Goal: Task Accomplishment & Management: Use online tool/utility

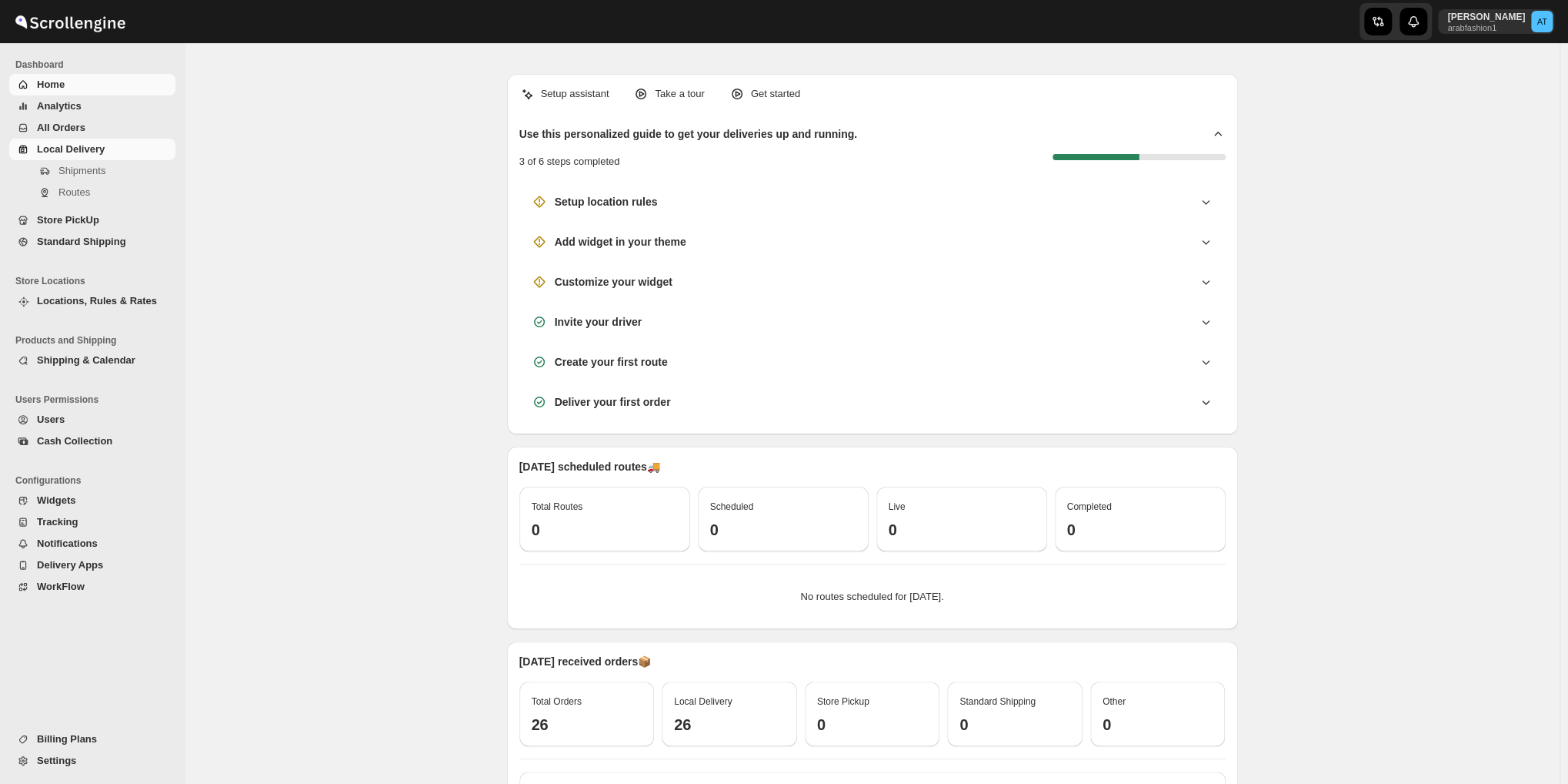
click at [91, 155] on span "Local Delivery" at bounding box center [70, 148] width 68 height 11
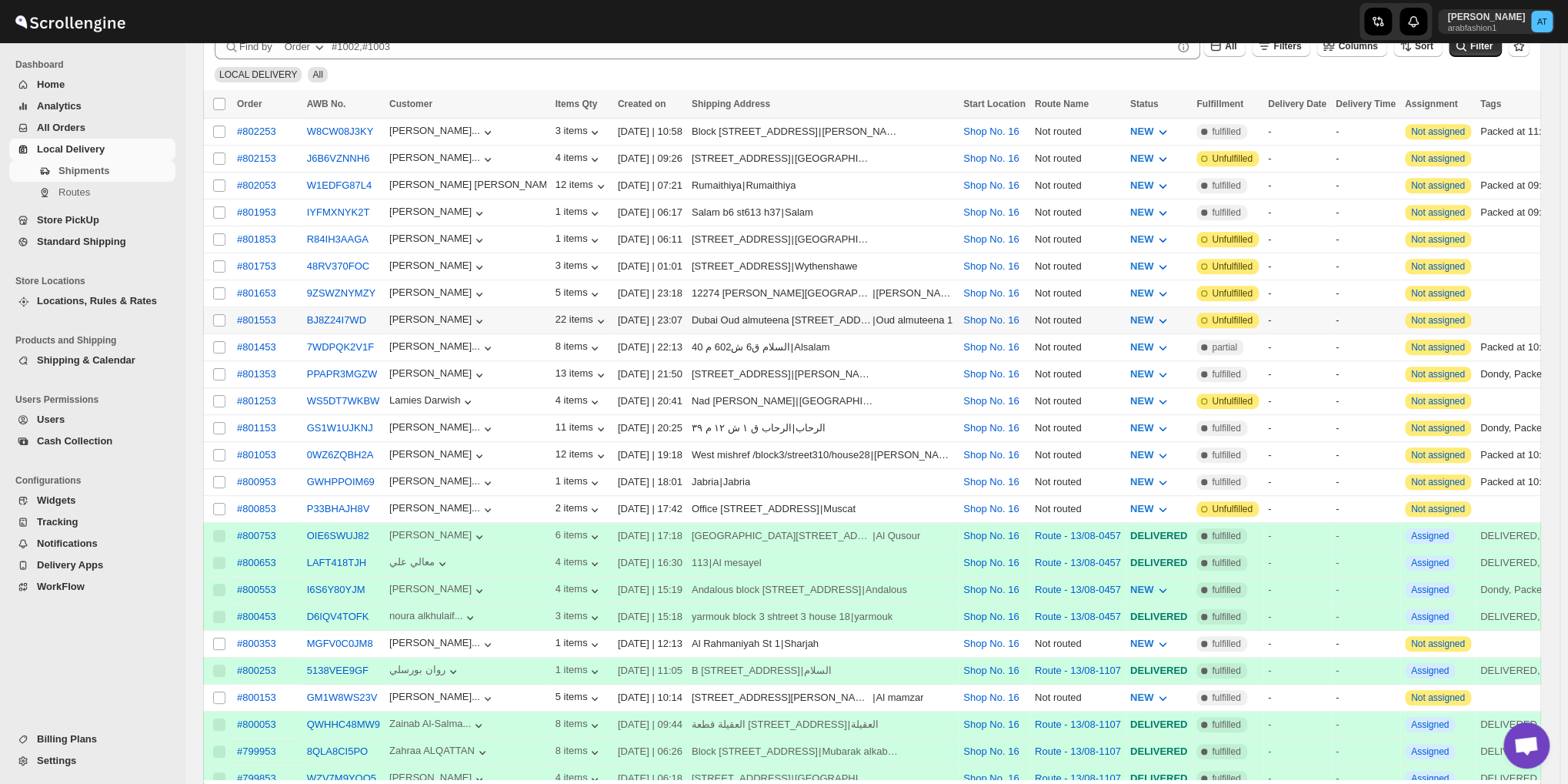
scroll to position [128, 0]
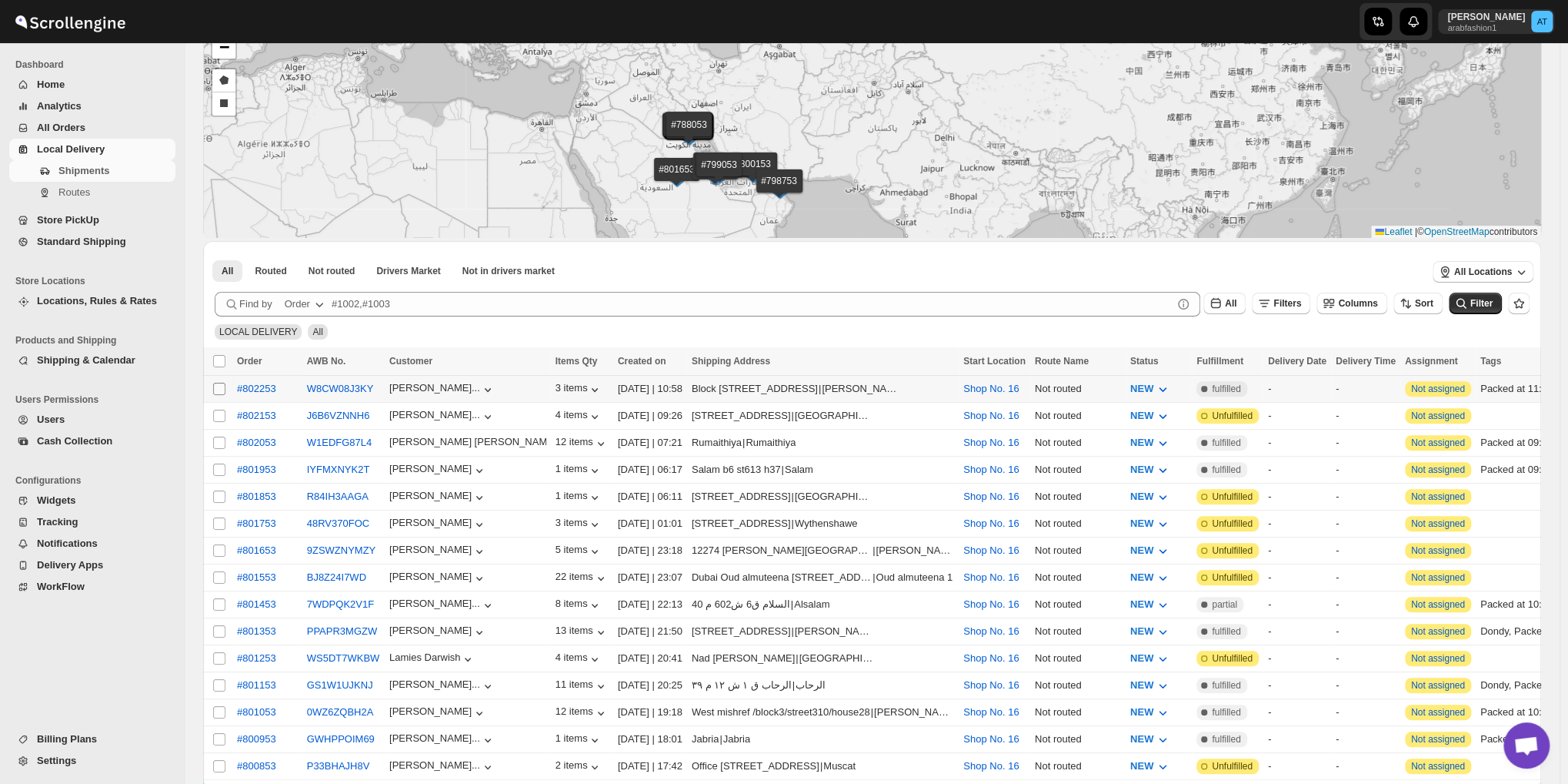
click at [216, 387] on input "Select shipment" at bounding box center [219, 389] width 12 height 12
checkbox input "true"
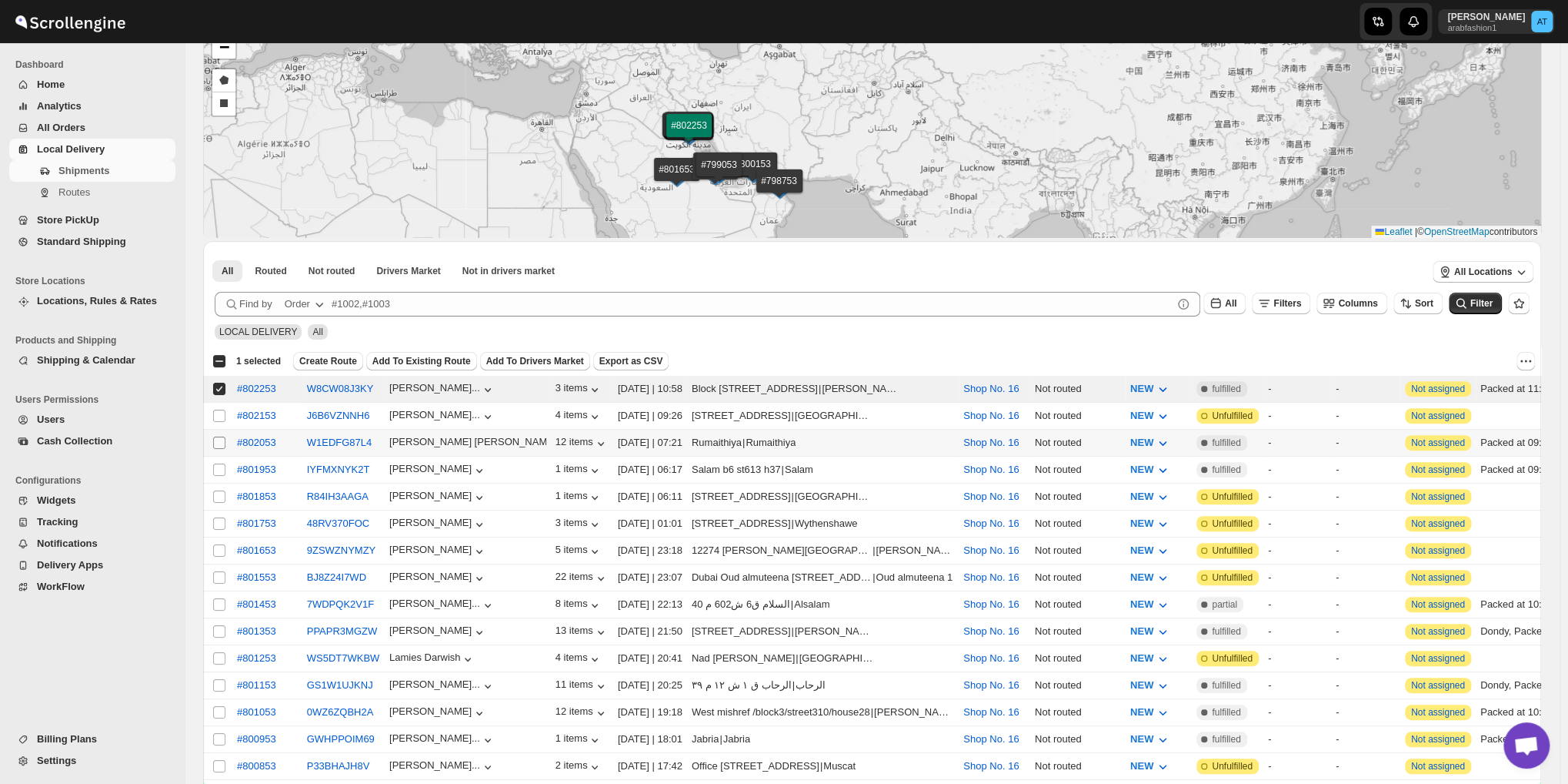
click at [218, 437] on input "Select shipment" at bounding box center [219, 442] width 12 height 12
checkbox input "true"
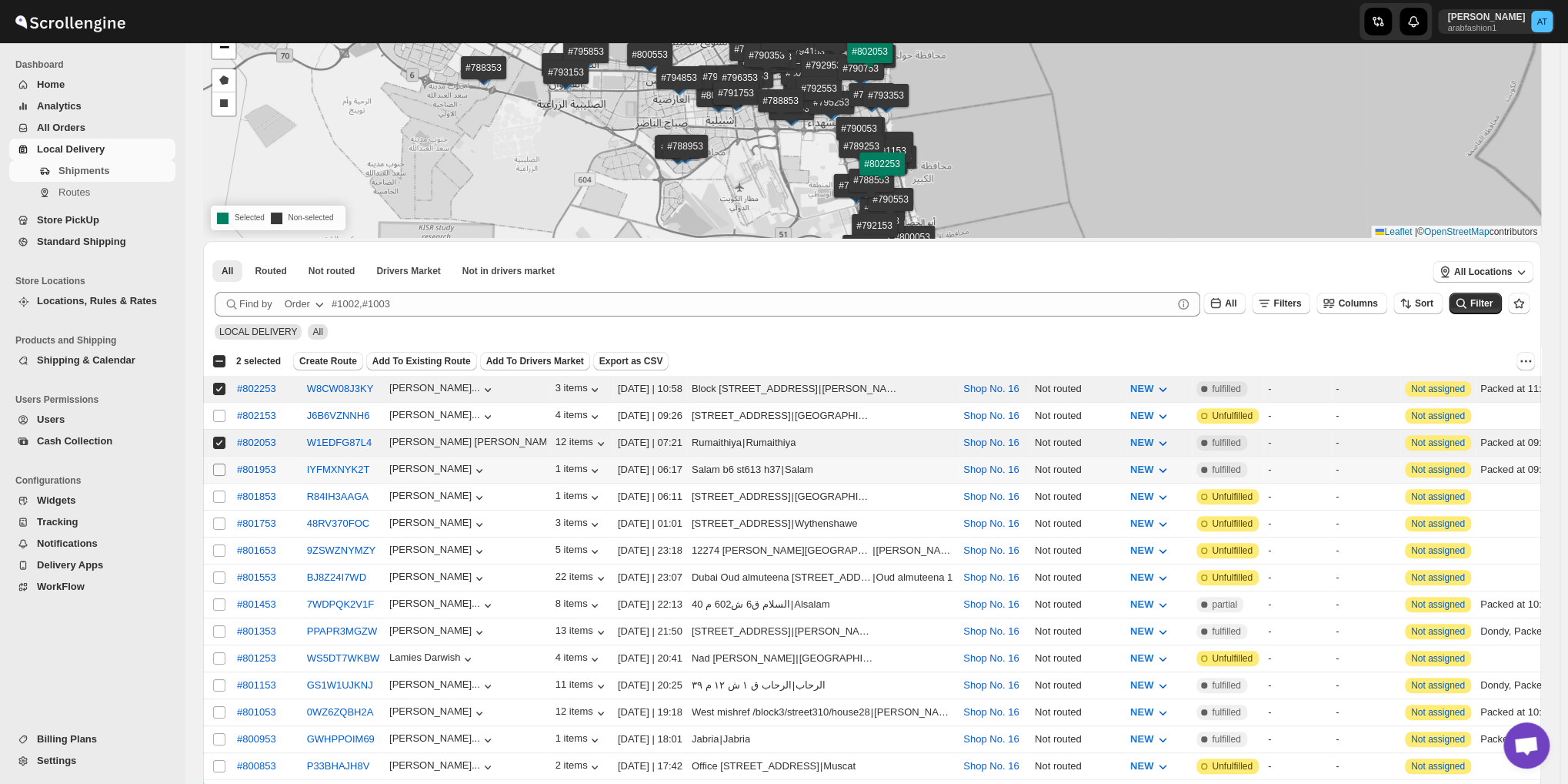
click at [216, 466] on input "Select shipment" at bounding box center [219, 469] width 12 height 12
checkbox input "true"
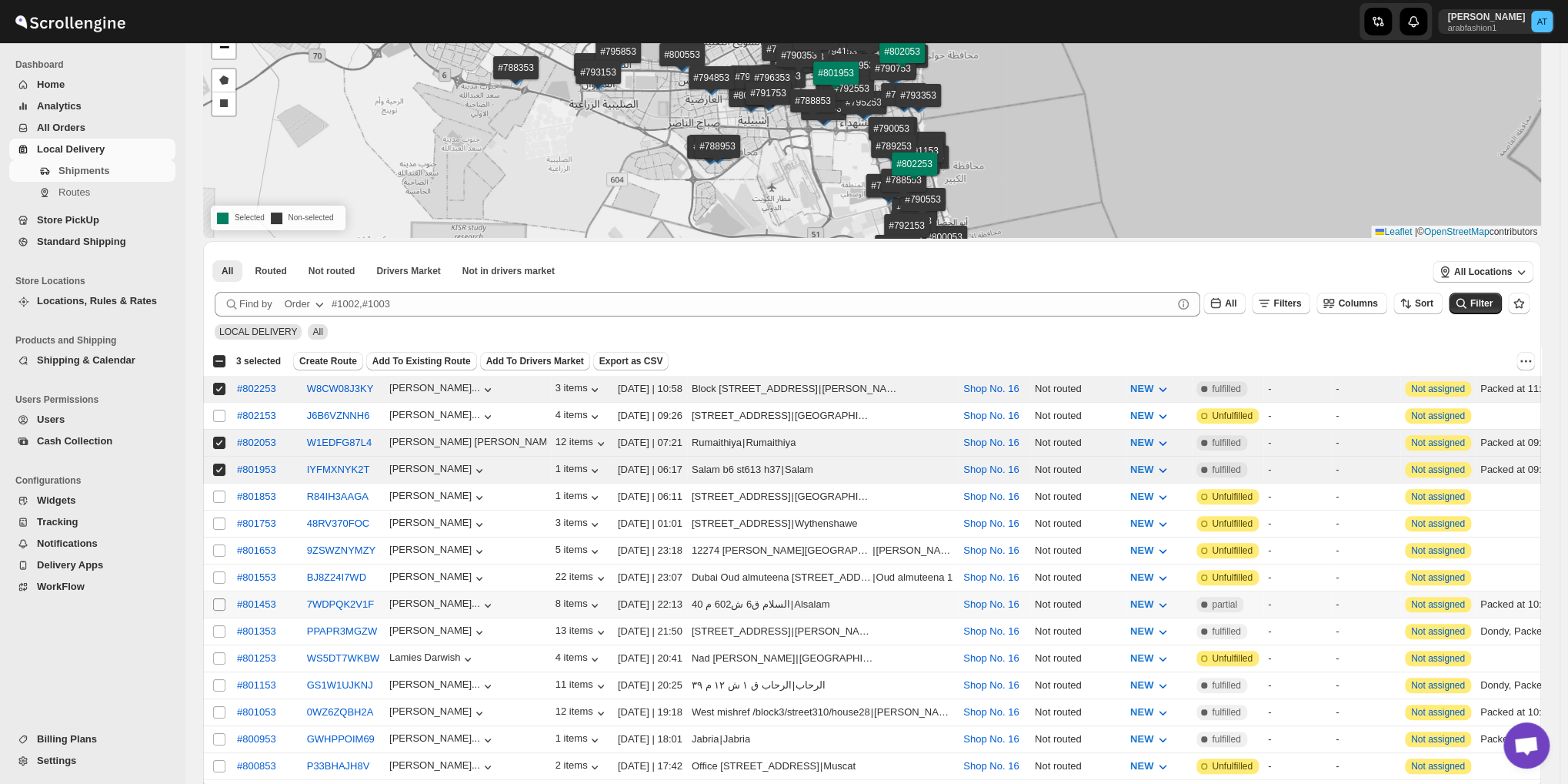
click at [222, 598] on input "Select shipment" at bounding box center [219, 604] width 12 height 12
checkbox input "true"
click at [216, 679] on input "Select shipment" at bounding box center [219, 685] width 12 height 12
checkbox input "true"
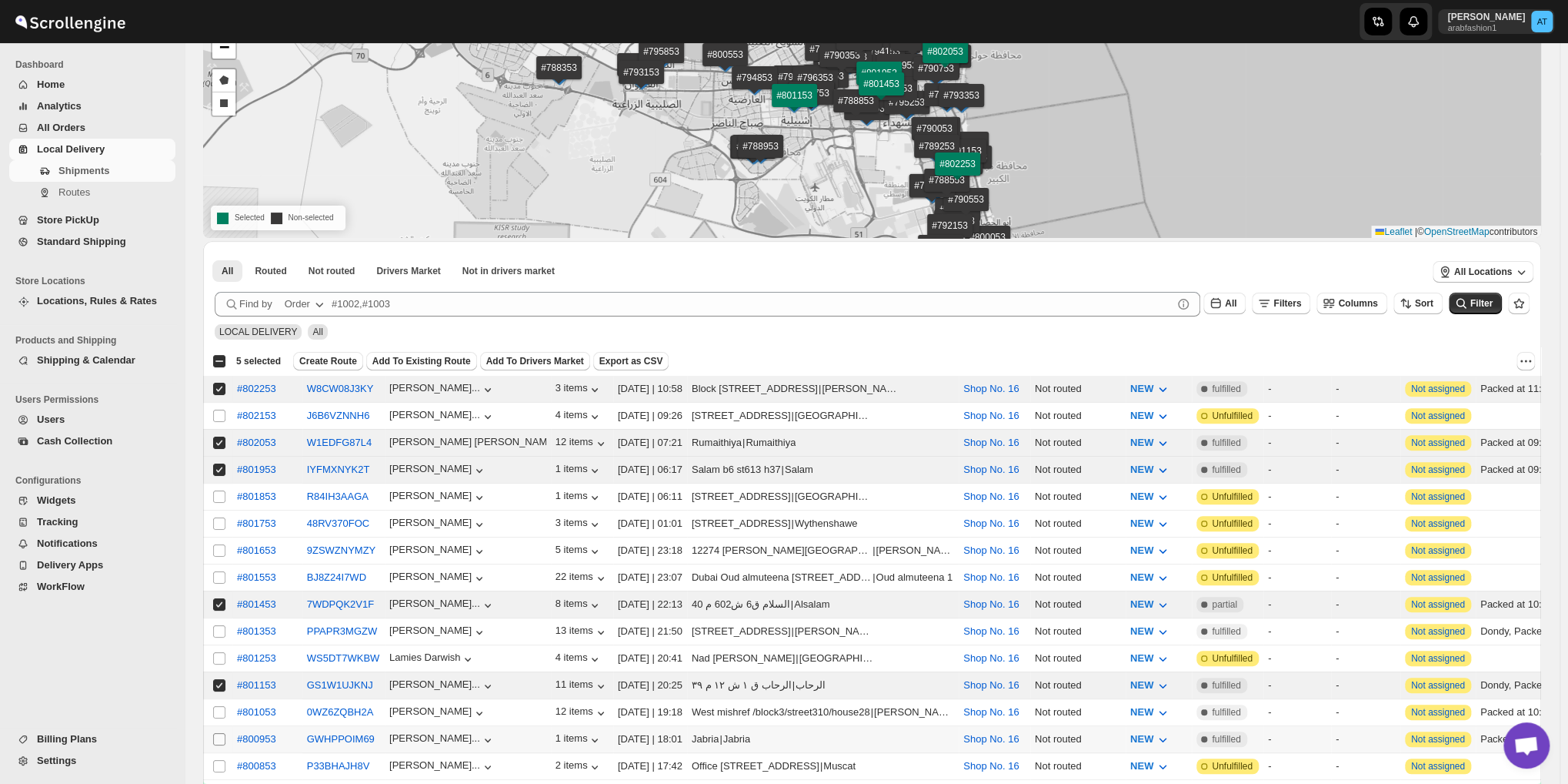
click at [214, 733] on input "Select shipment" at bounding box center [219, 739] width 12 height 12
checkbox input "true"
click at [216, 625] on input "Select shipment" at bounding box center [219, 631] width 12 height 12
checkbox input "true"
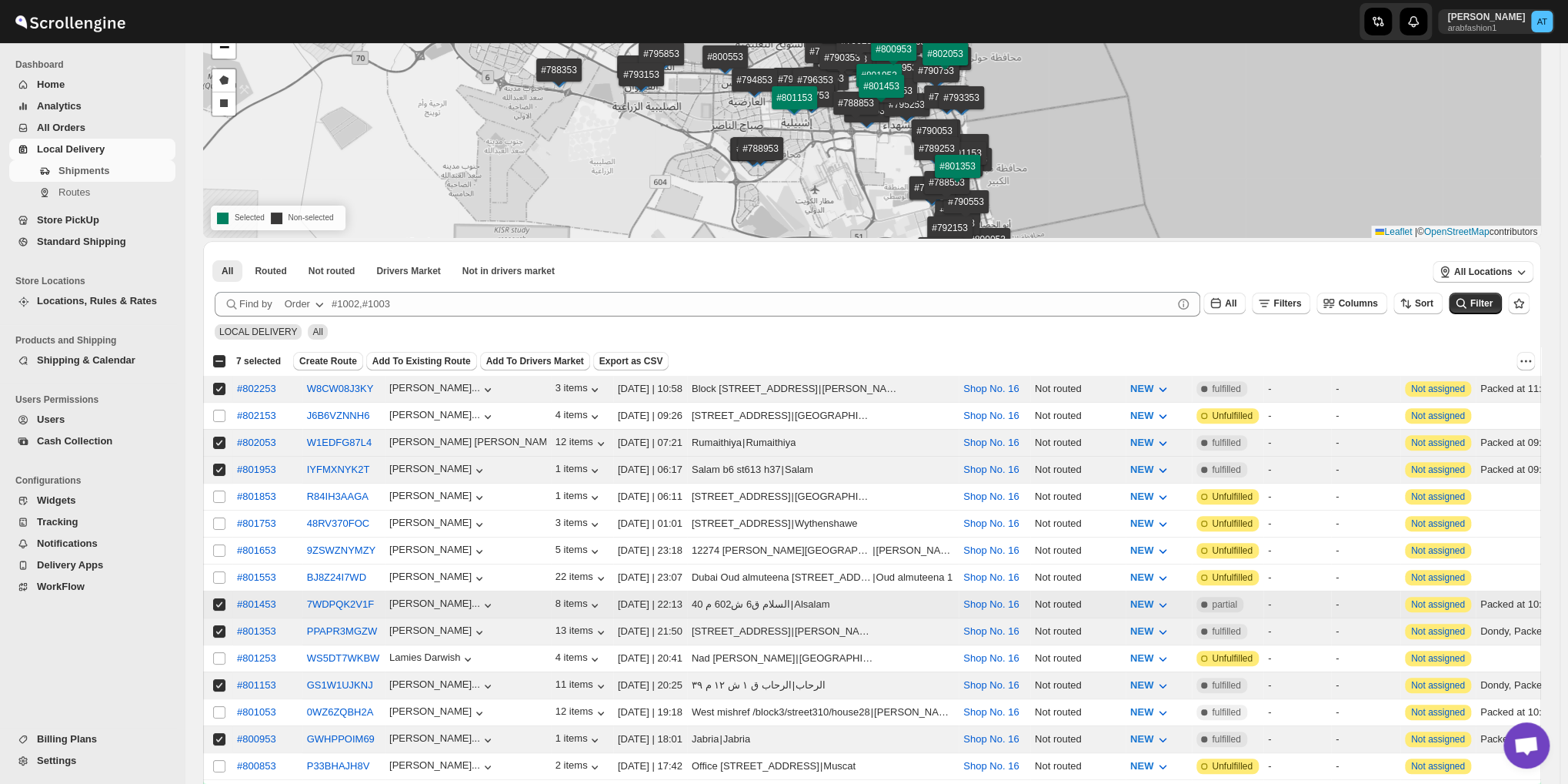
scroll to position [0, 0]
click at [216, 706] on input "Select shipment" at bounding box center [219, 712] width 12 height 12
checkbox input "true"
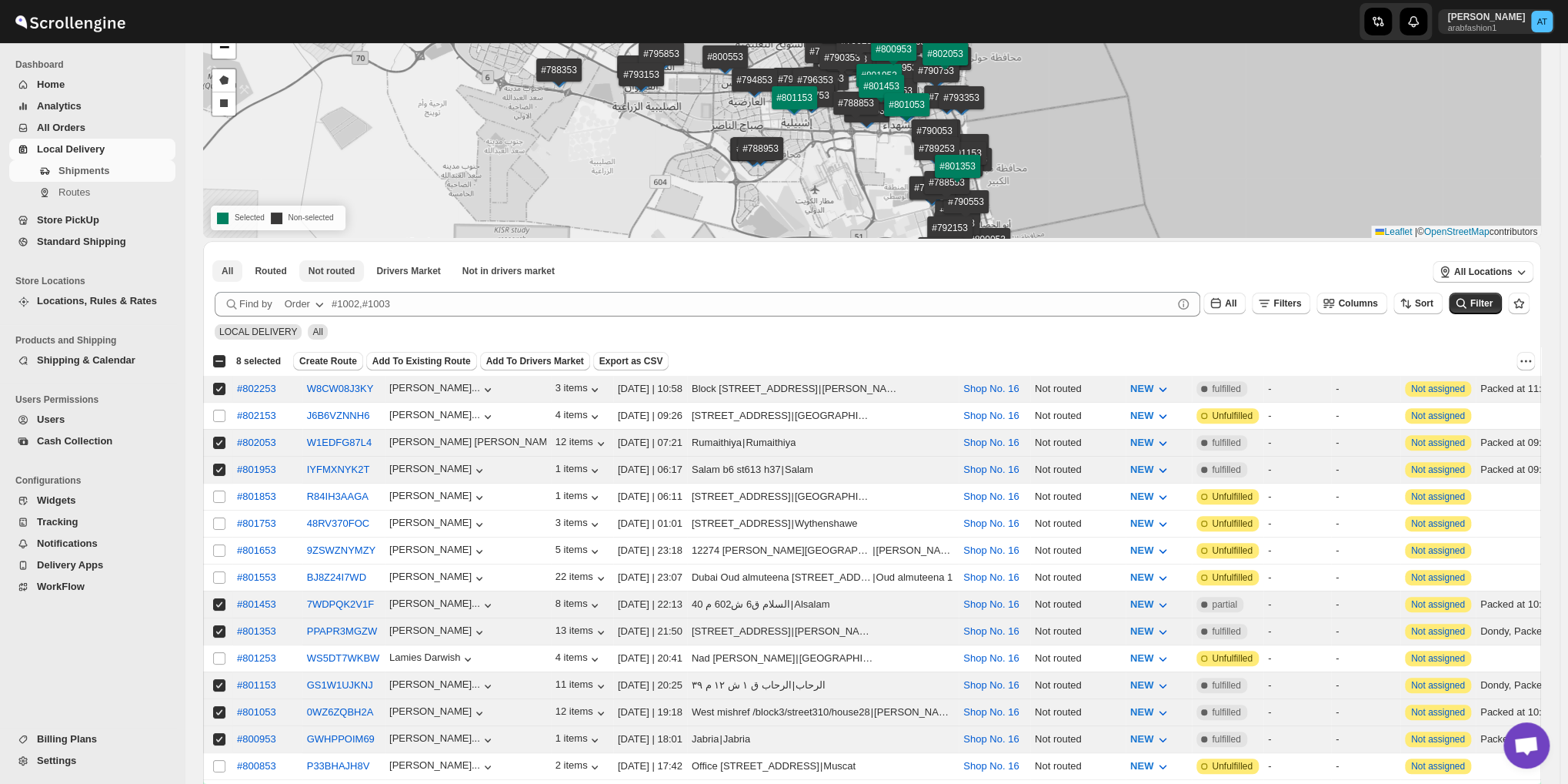
click at [334, 265] on span "Not routed" at bounding box center [332, 270] width 47 height 12
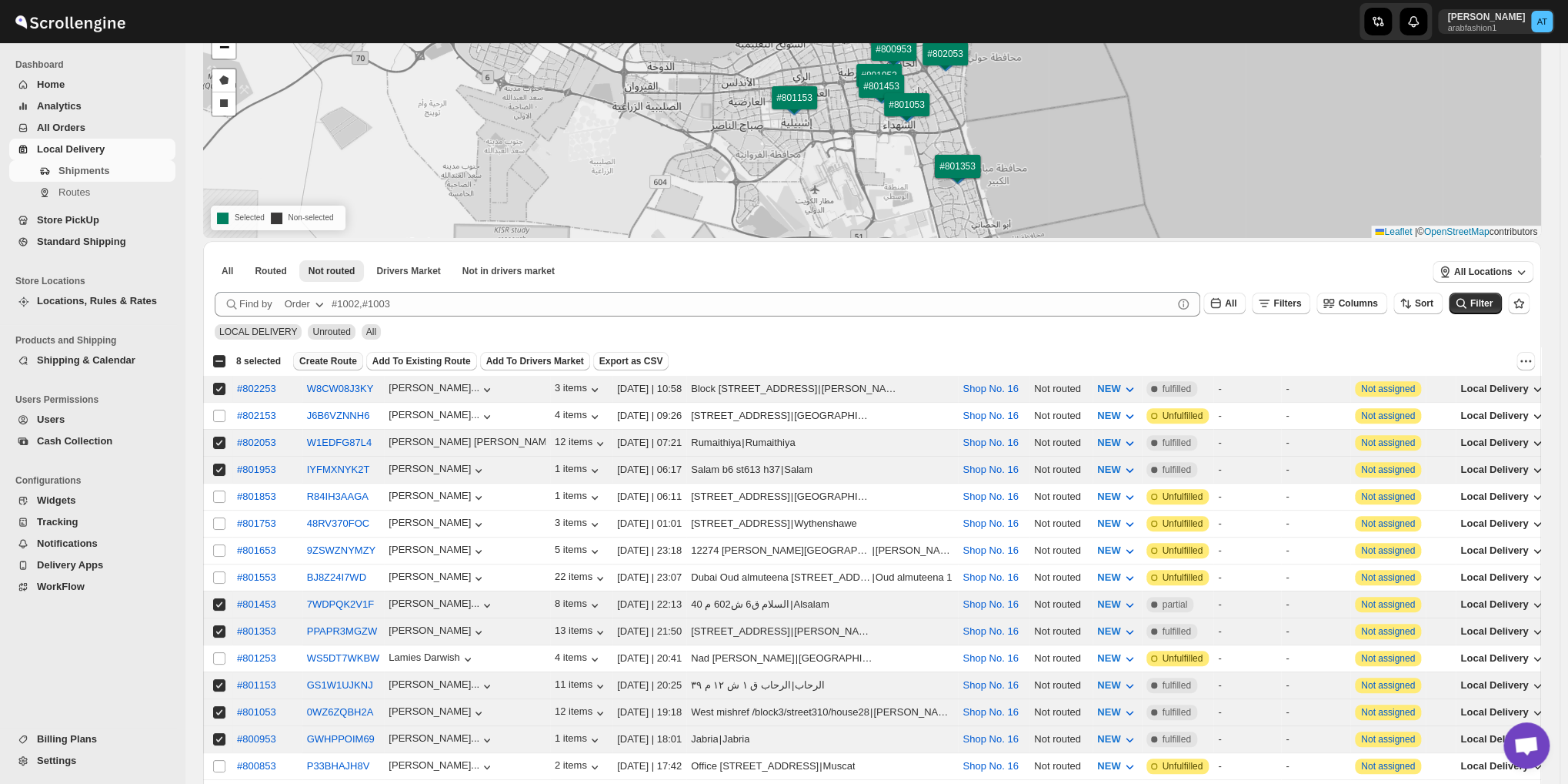
click at [317, 357] on span "Create Route" at bounding box center [328, 361] width 57 height 12
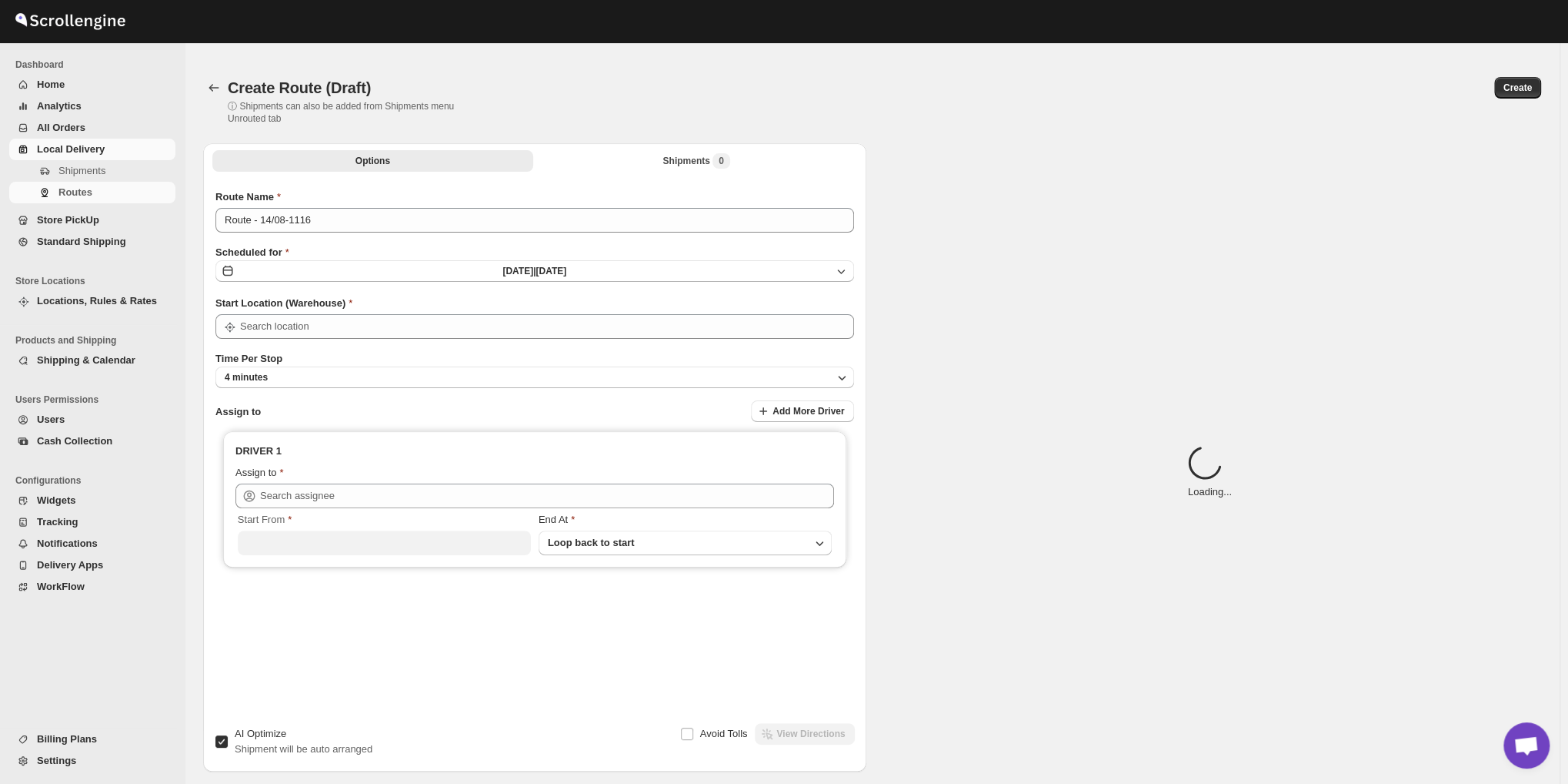
type input "Route - 14/08-1116"
type input "Shop No. 16"
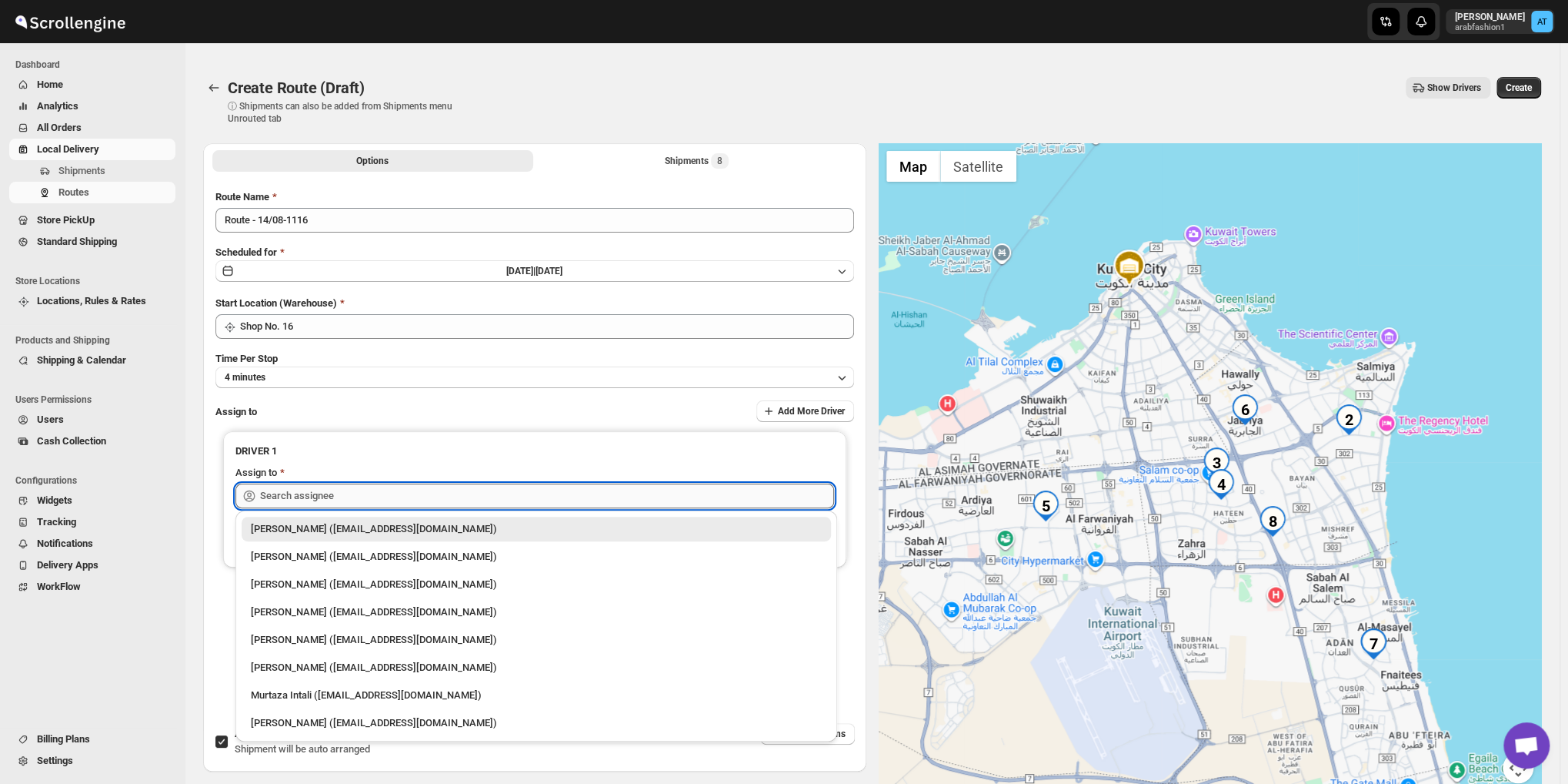
click at [404, 502] on input "text" at bounding box center [547, 496] width 574 height 25
click at [310, 721] on div "[PERSON_NAME] ([EMAIL_ADDRESS][DOMAIN_NAME])" at bounding box center [535, 723] width 571 height 15
type input "[PERSON_NAME] ([EMAIL_ADDRESS][DOMAIN_NAME])"
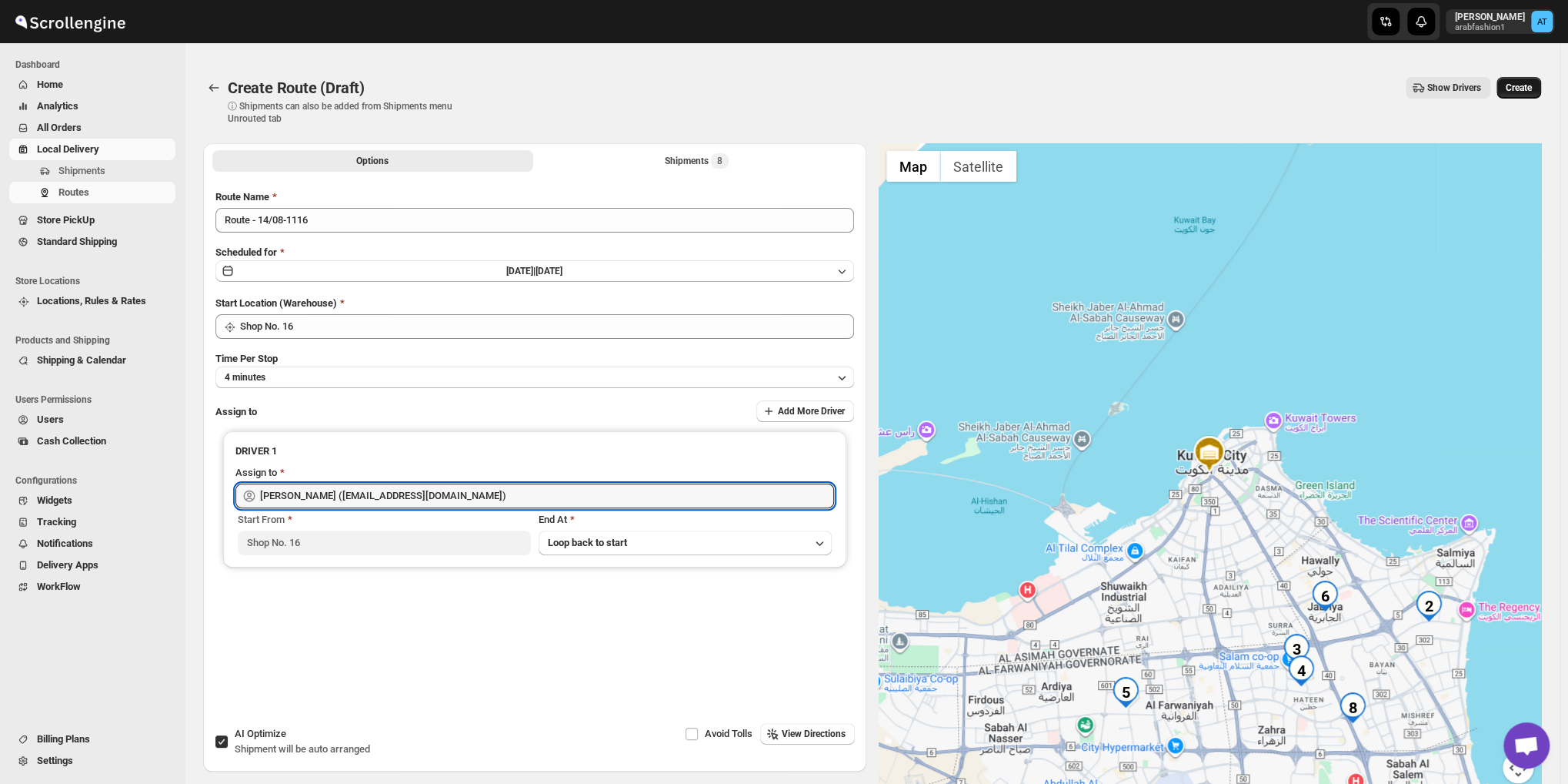
click at [1541, 86] on button "Create" at bounding box center [1518, 87] width 44 height 21
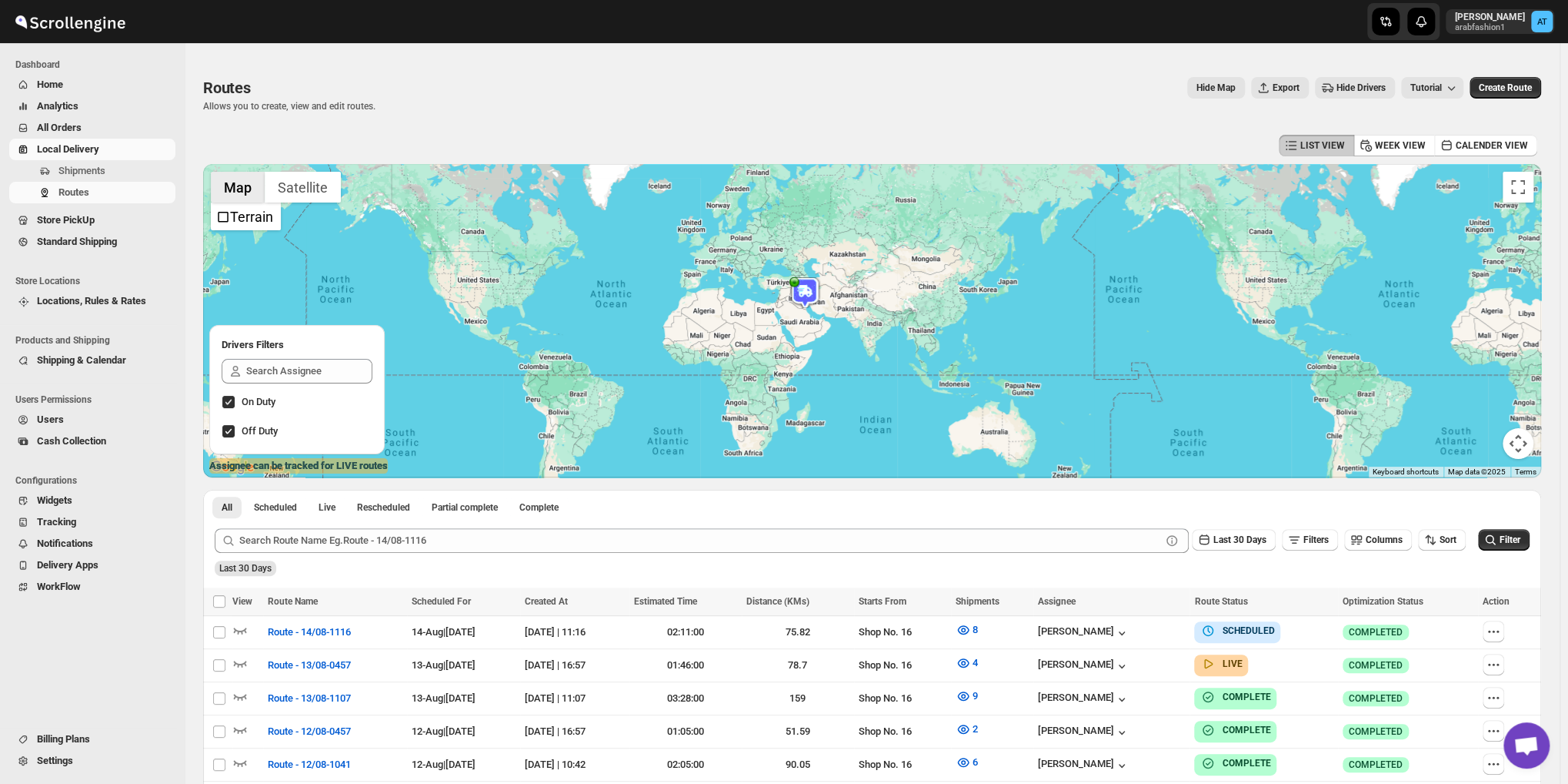
click at [228, 182] on button "Map" at bounding box center [237, 187] width 54 height 31
click at [311, 188] on button "Satellite" at bounding box center [302, 187] width 76 height 31
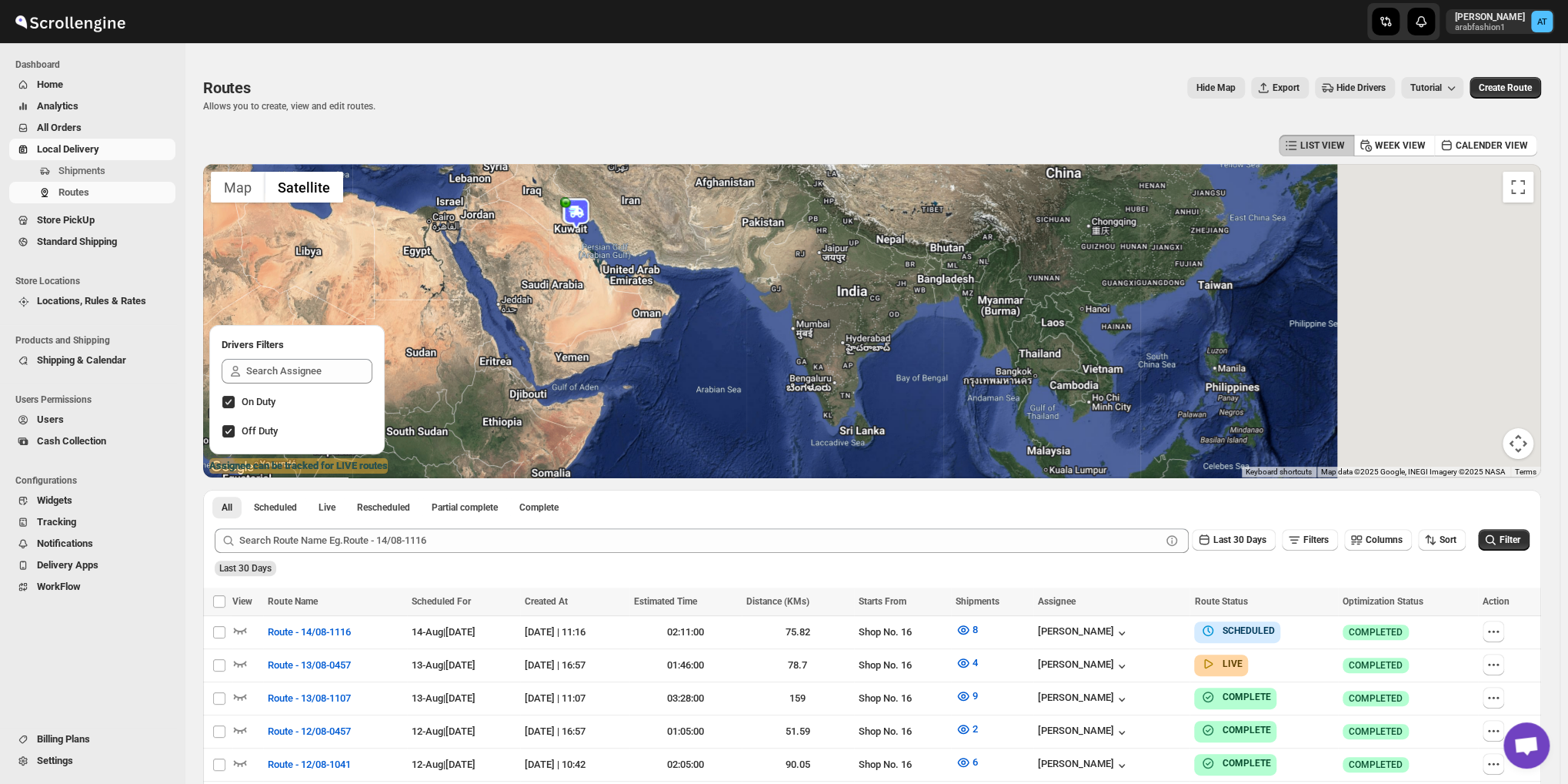
drag, startPoint x: 1274, startPoint y: 318, endPoint x: 883, endPoint y: 315, distance: 391.0
click at [883, 315] on div at bounding box center [872, 321] width 1338 height 313
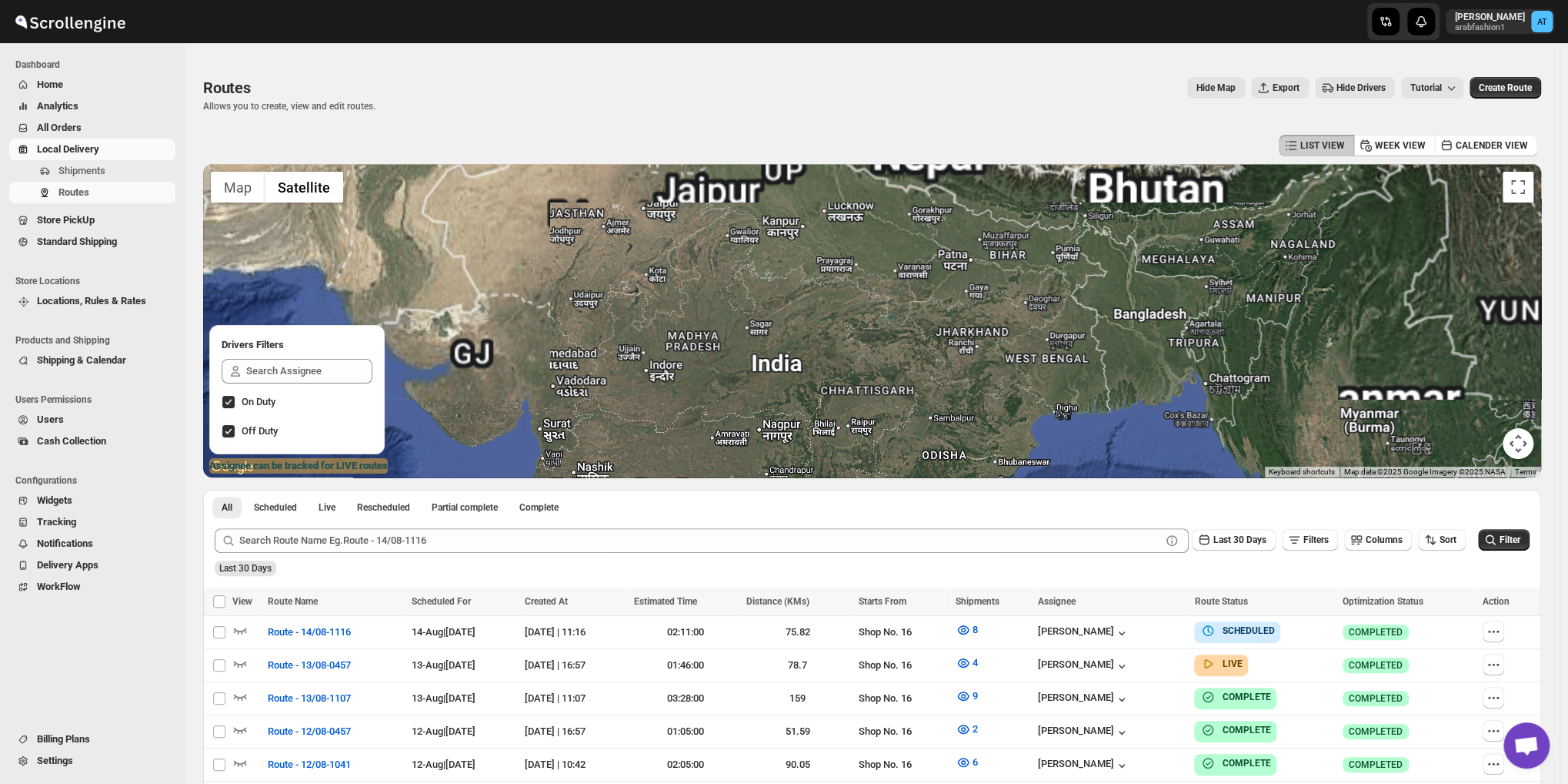
drag, startPoint x: 769, startPoint y: 294, endPoint x: 868, endPoint y: 348, distance: 112.8
click at [868, 348] on div at bounding box center [872, 321] width 1338 height 313
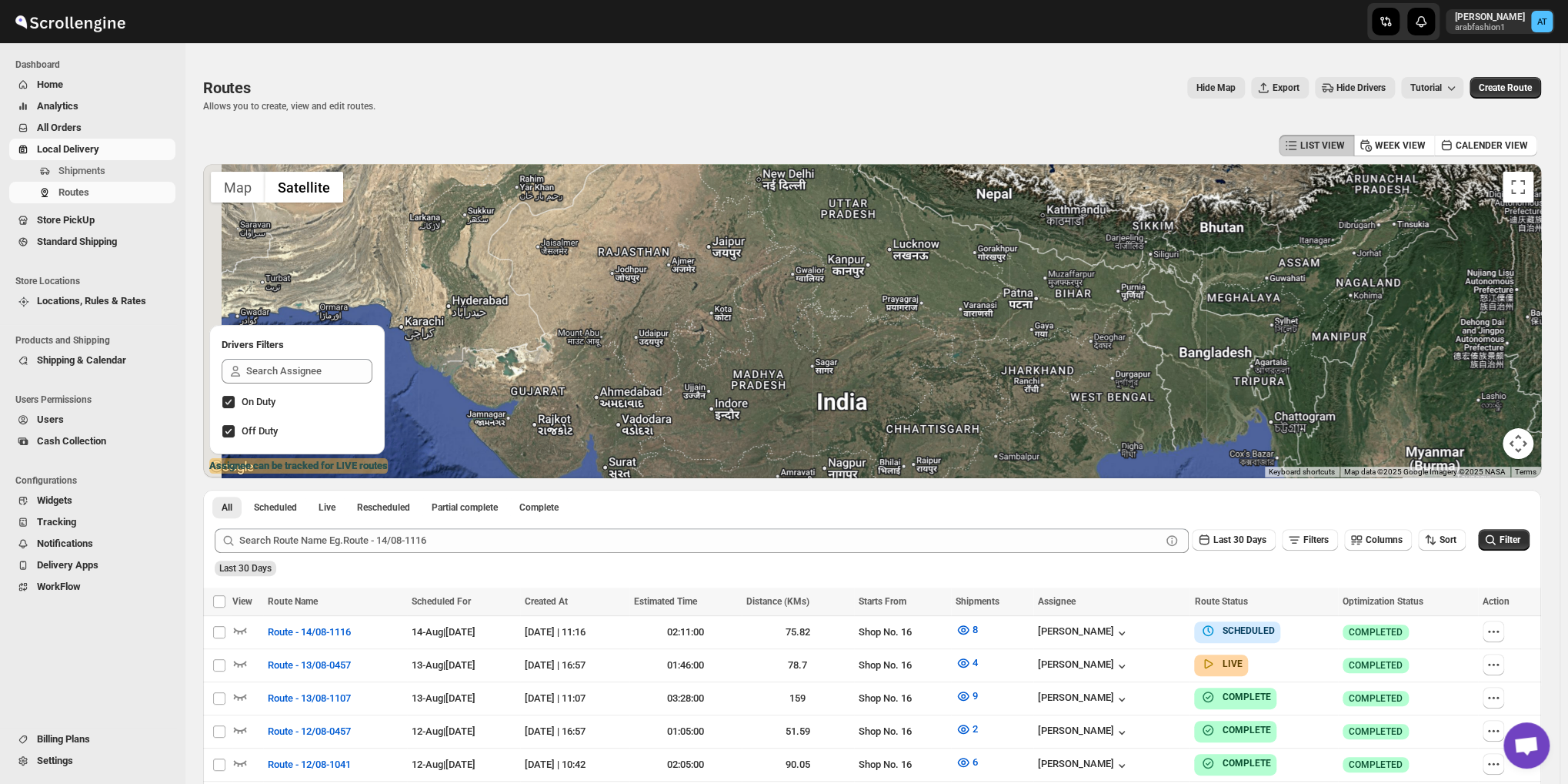
drag, startPoint x: 791, startPoint y: 293, endPoint x: 889, endPoint y: 351, distance: 113.9
click at [889, 351] on div at bounding box center [872, 321] width 1338 height 313
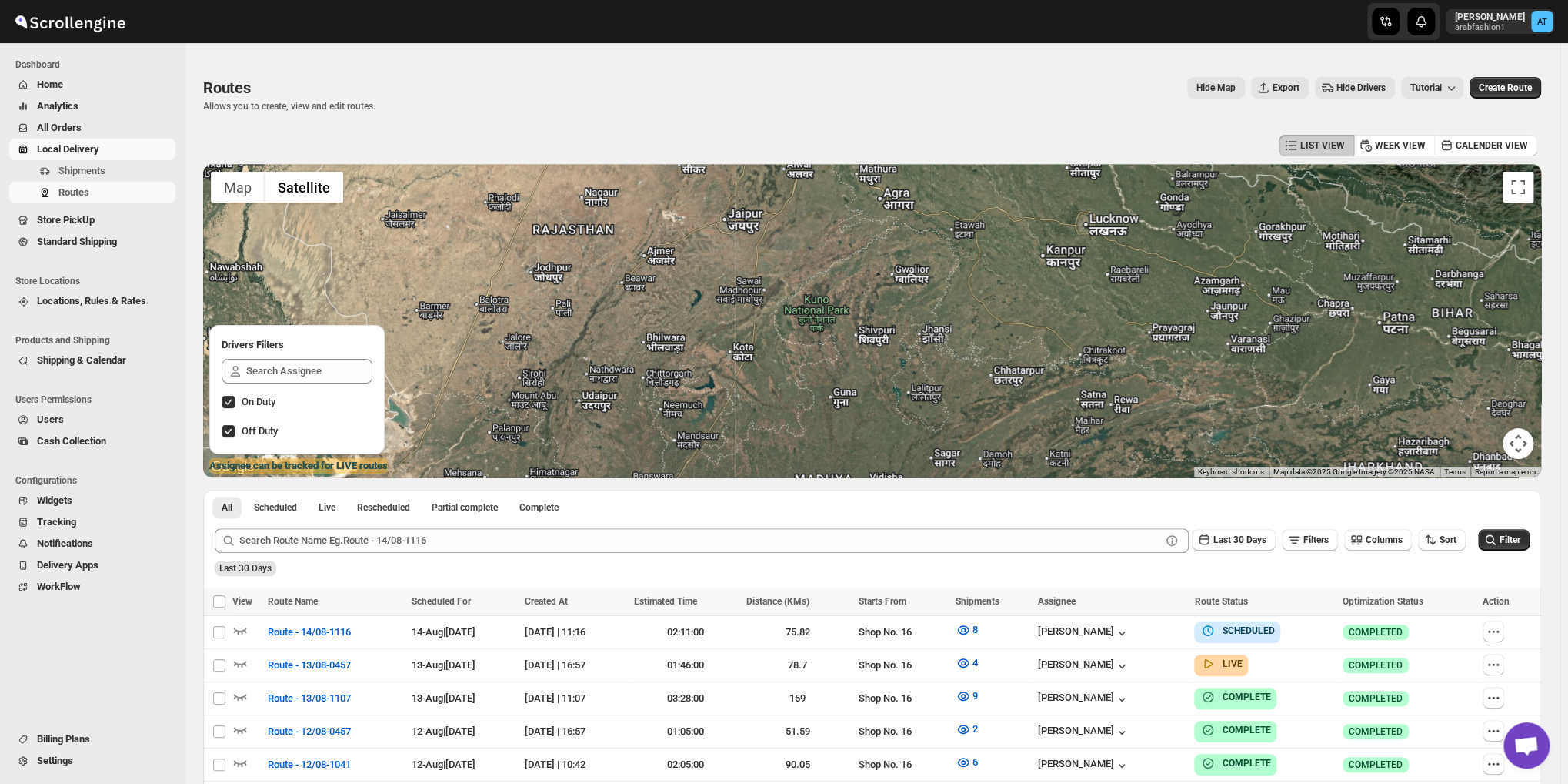
drag, startPoint x: 639, startPoint y: 387, endPoint x: 649, endPoint y: 333, distance: 54.9
click at [647, 340] on div at bounding box center [872, 321] width 1338 height 313
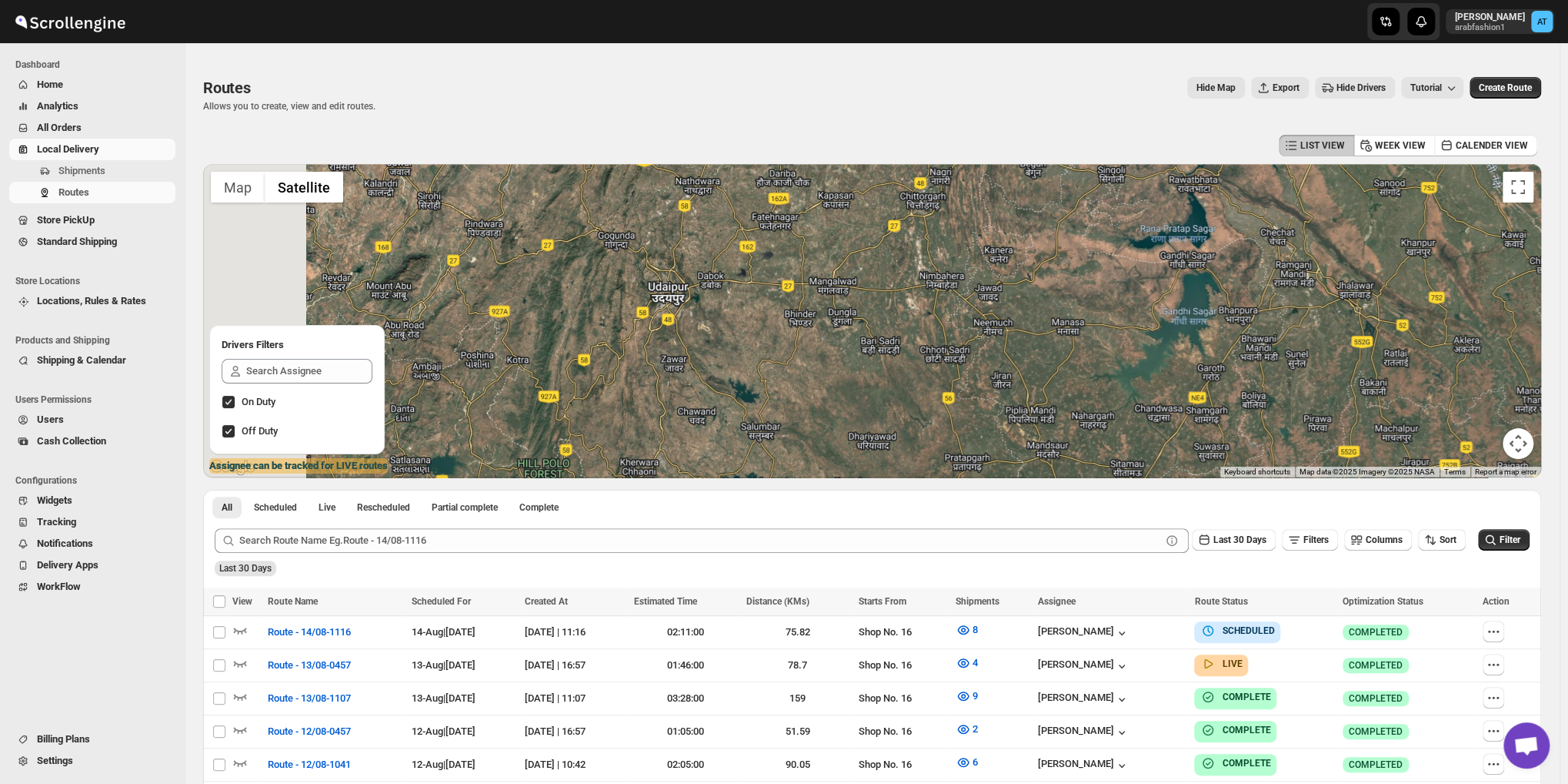
drag, startPoint x: 509, startPoint y: 320, endPoint x: 748, endPoint y: 331, distance: 239.3
click at [748, 331] on div at bounding box center [872, 321] width 1338 height 313
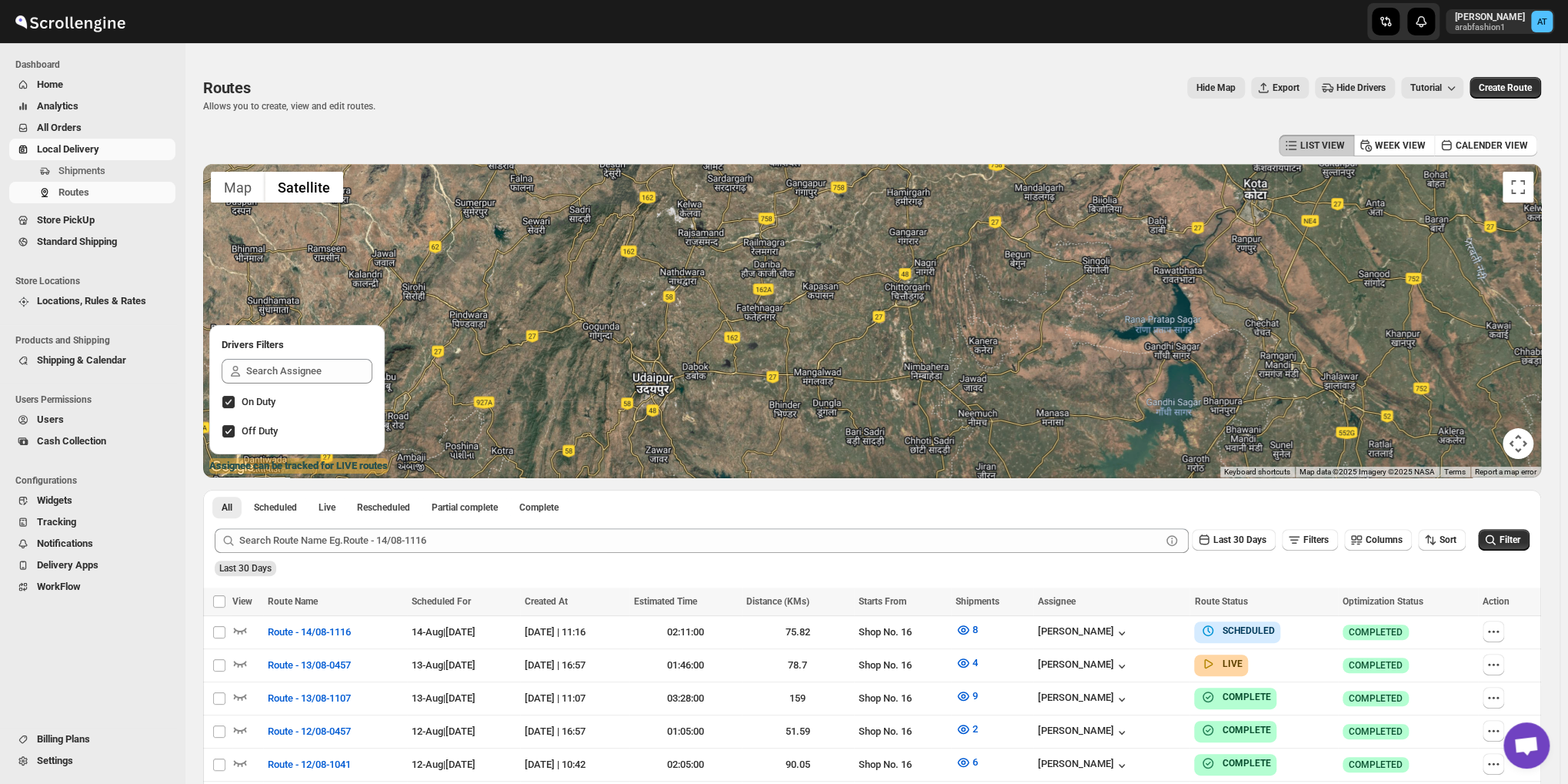
drag, startPoint x: 1009, startPoint y: 330, endPoint x: 985, endPoint y: 419, distance: 92.2
click at [985, 419] on div at bounding box center [872, 321] width 1338 height 313
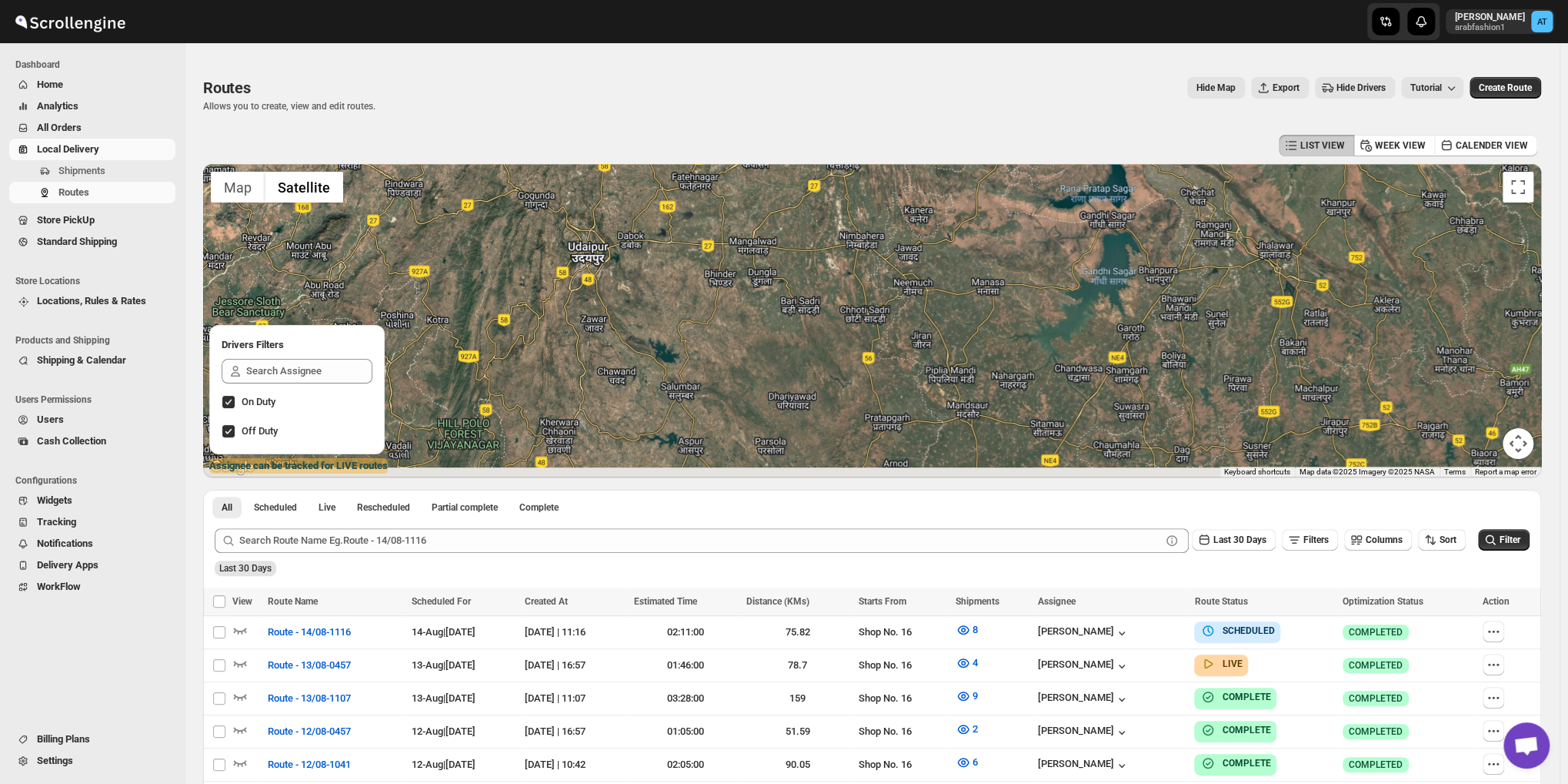
drag, startPoint x: 910, startPoint y: 397, endPoint x: 843, endPoint y: 261, distance: 151.6
click at [843, 261] on div at bounding box center [872, 321] width 1338 height 313
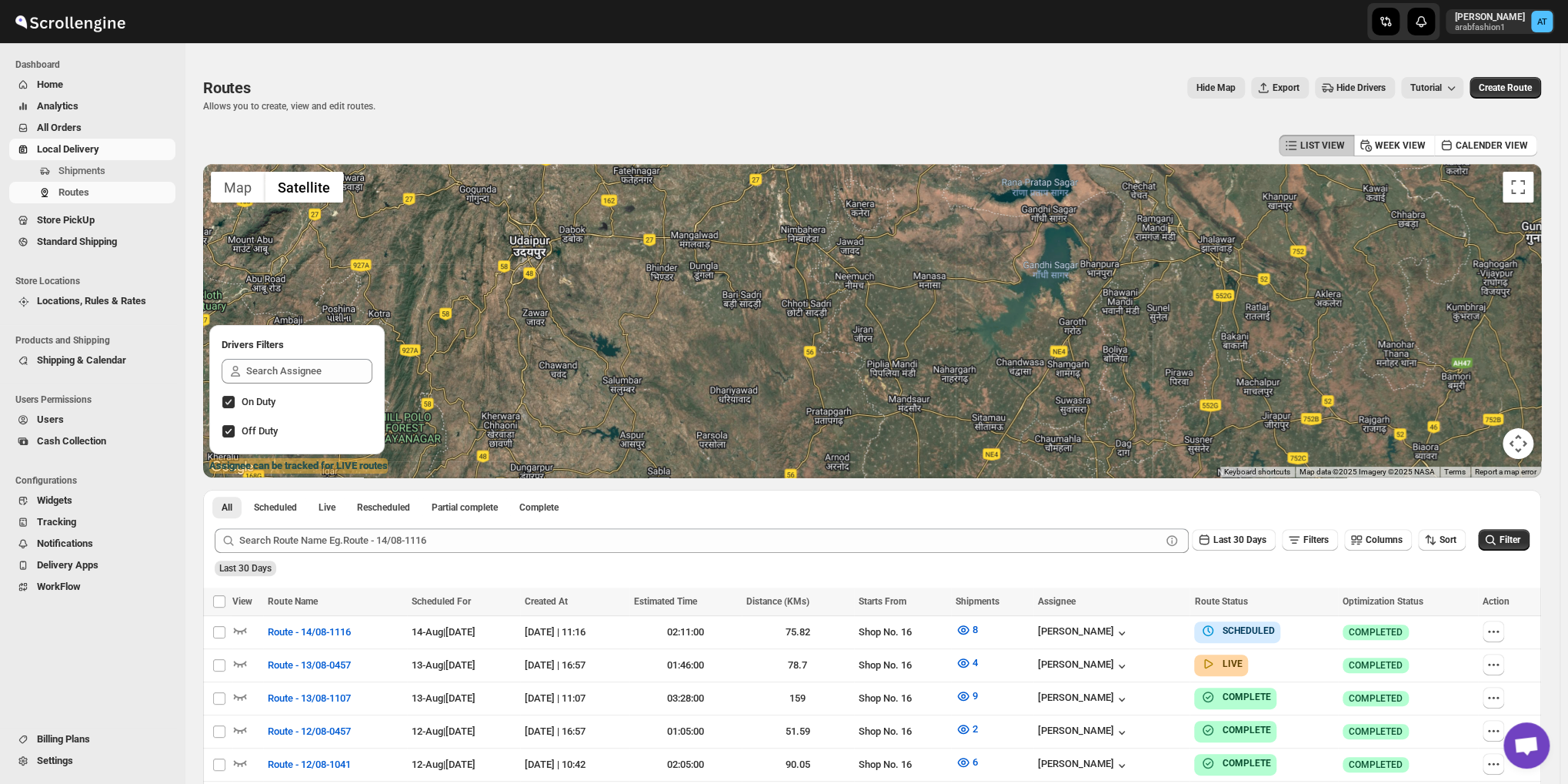
drag, startPoint x: 1044, startPoint y: 373, endPoint x: 985, endPoint y: 367, distance: 59.3
click at [985, 367] on div at bounding box center [872, 321] width 1338 height 313
click at [742, 329] on div at bounding box center [872, 321] width 1338 height 313
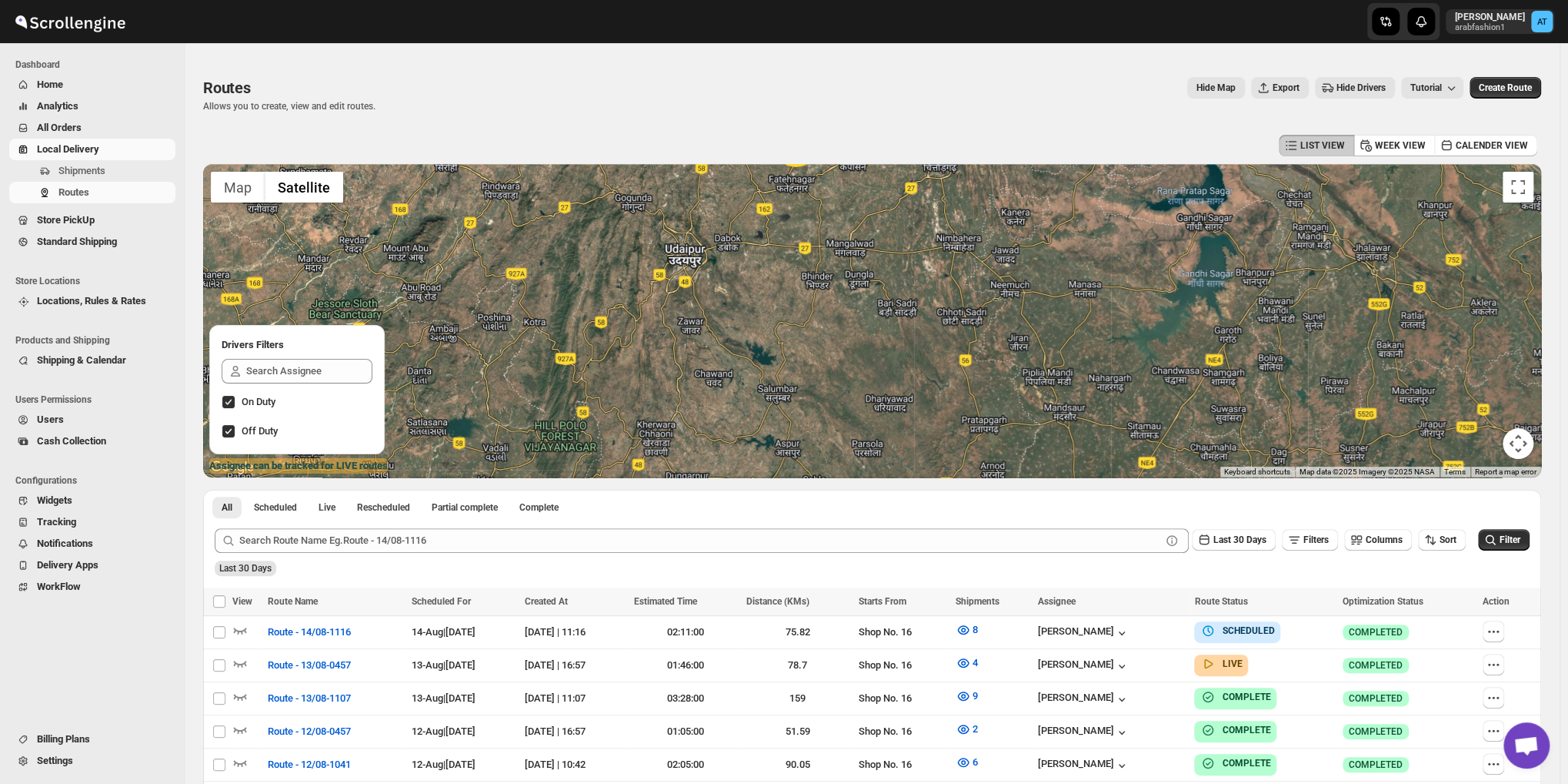
drag, startPoint x: 794, startPoint y: 328, endPoint x: 931, endPoint y: 337, distance: 137.3
click at [931, 337] on div at bounding box center [872, 321] width 1338 height 313
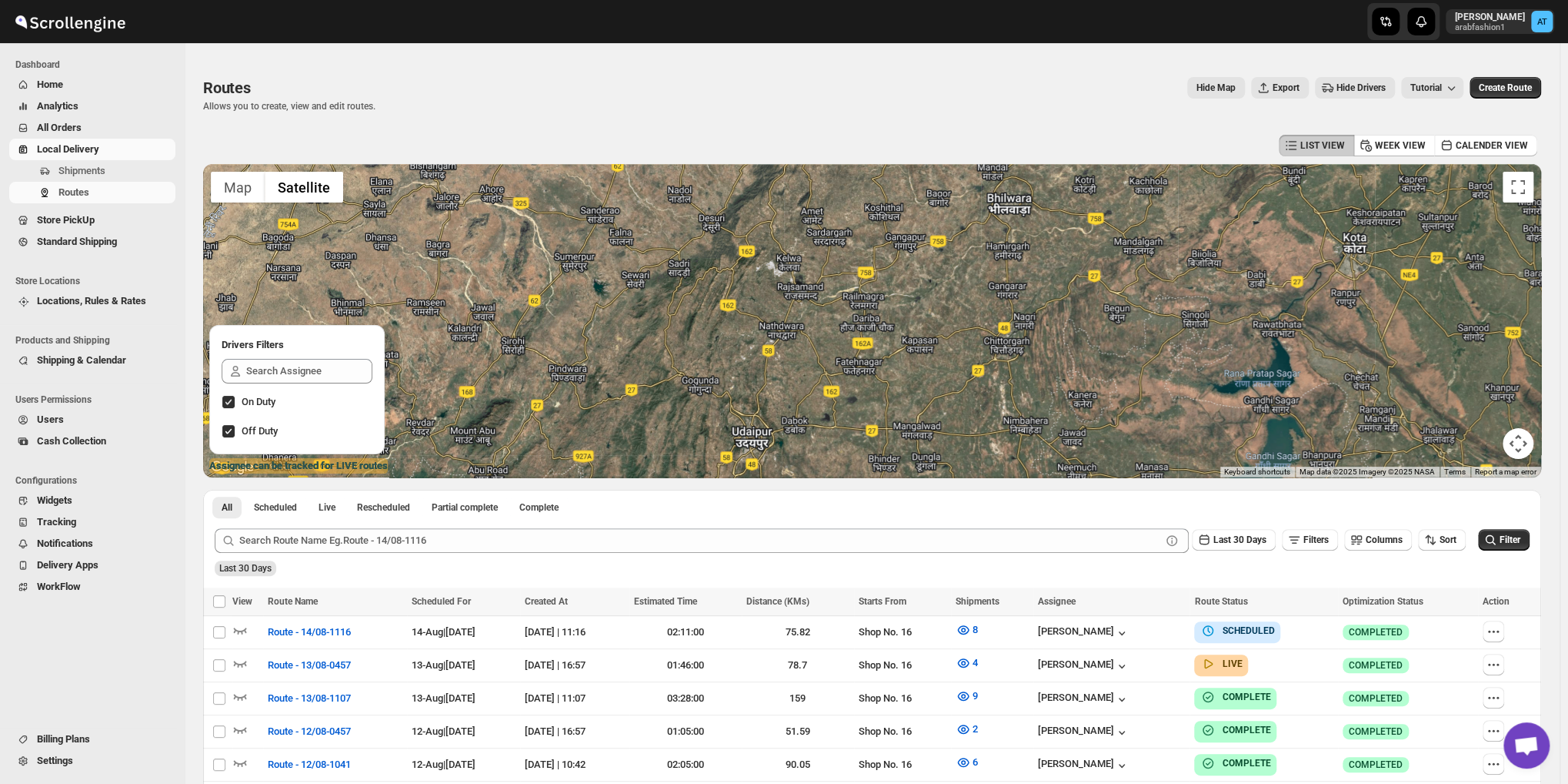
drag, startPoint x: 765, startPoint y: 287, endPoint x: 790, endPoint y: 472, distance: 186.7
click at [790, 472] on div at bounding box center [872, 321] width 1338 height 313
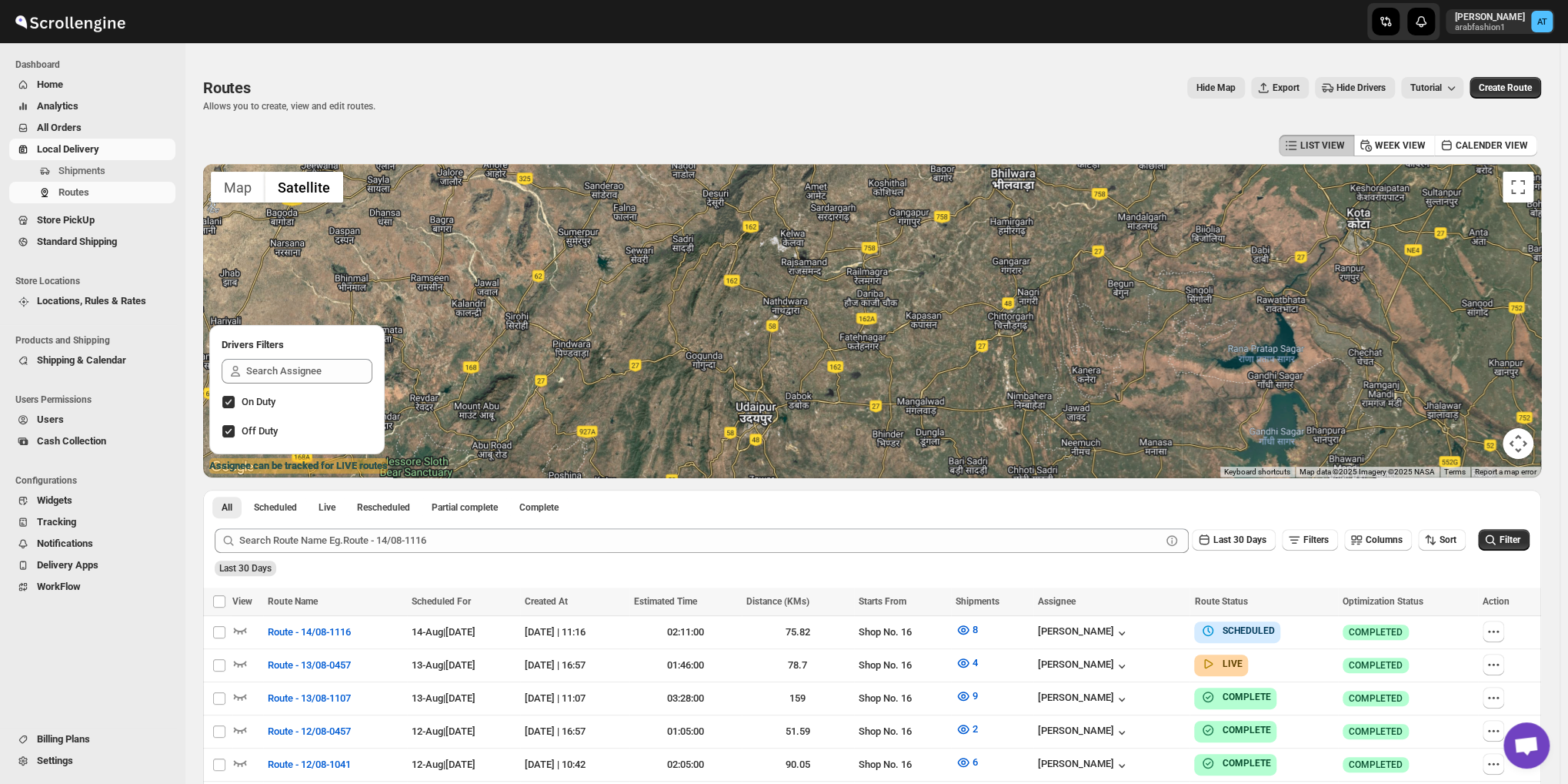
drag, startPoint x: 817, startPoint y: 348, endPoint x: 824, endPoint y: 290, distance: 58.4
click at [824, 292] on div at bounding box center [872, 321] width 1338 height 313
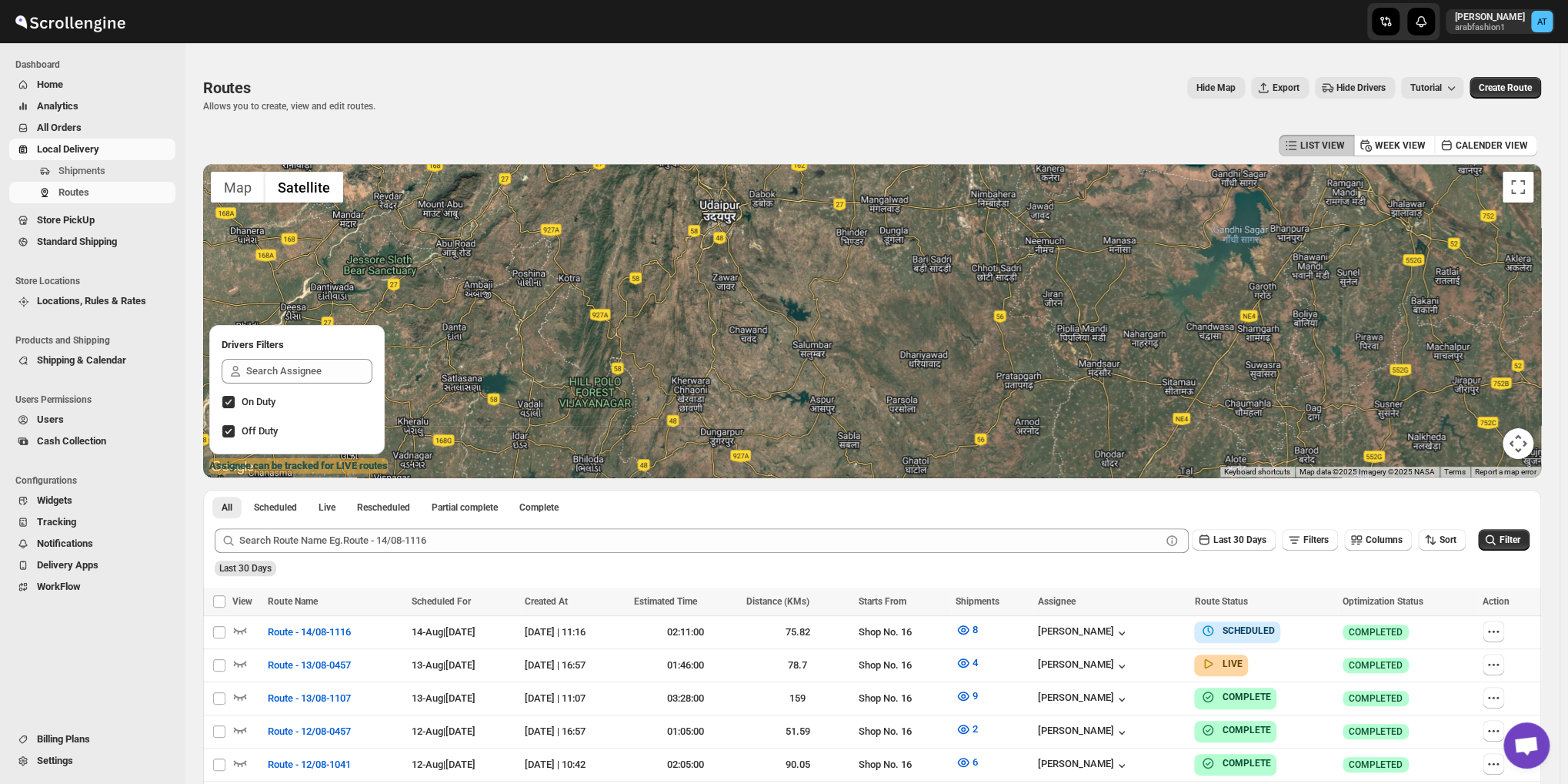
drag, startPoint x: 825, startPoint y: 395, endPoint x: 784, endPoint y: 306, distance: 98.0
click at [784, 306] on div at bounding box center [872, 321] width 1338 height 313
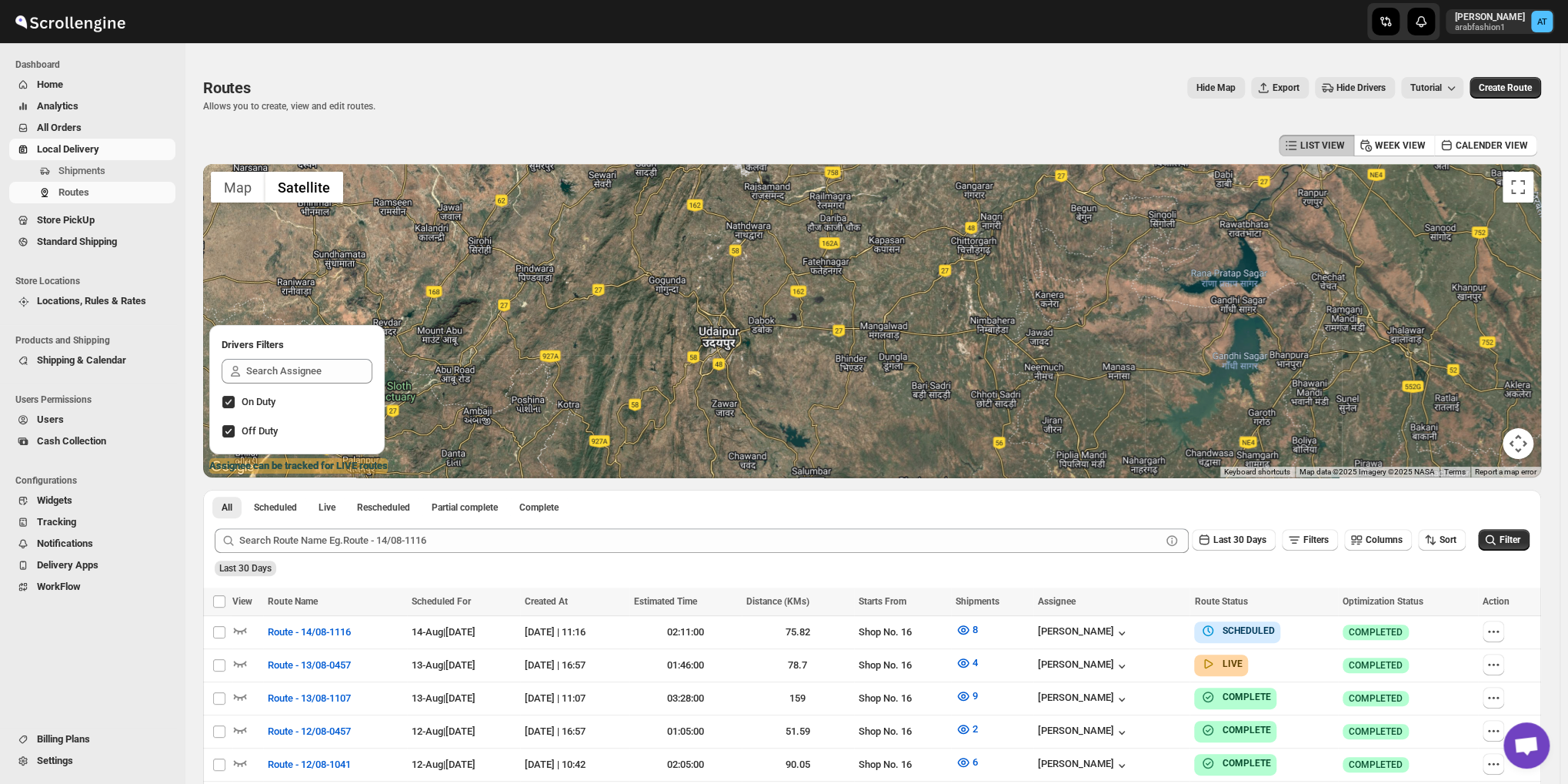
drag, startPoint x: 784, startPoint y: 306, endPoint x: 784, endPoint y: 437, distance: 131.0
click at [784, 437] on div at bounding box center [872, 321] width 1338 height 313
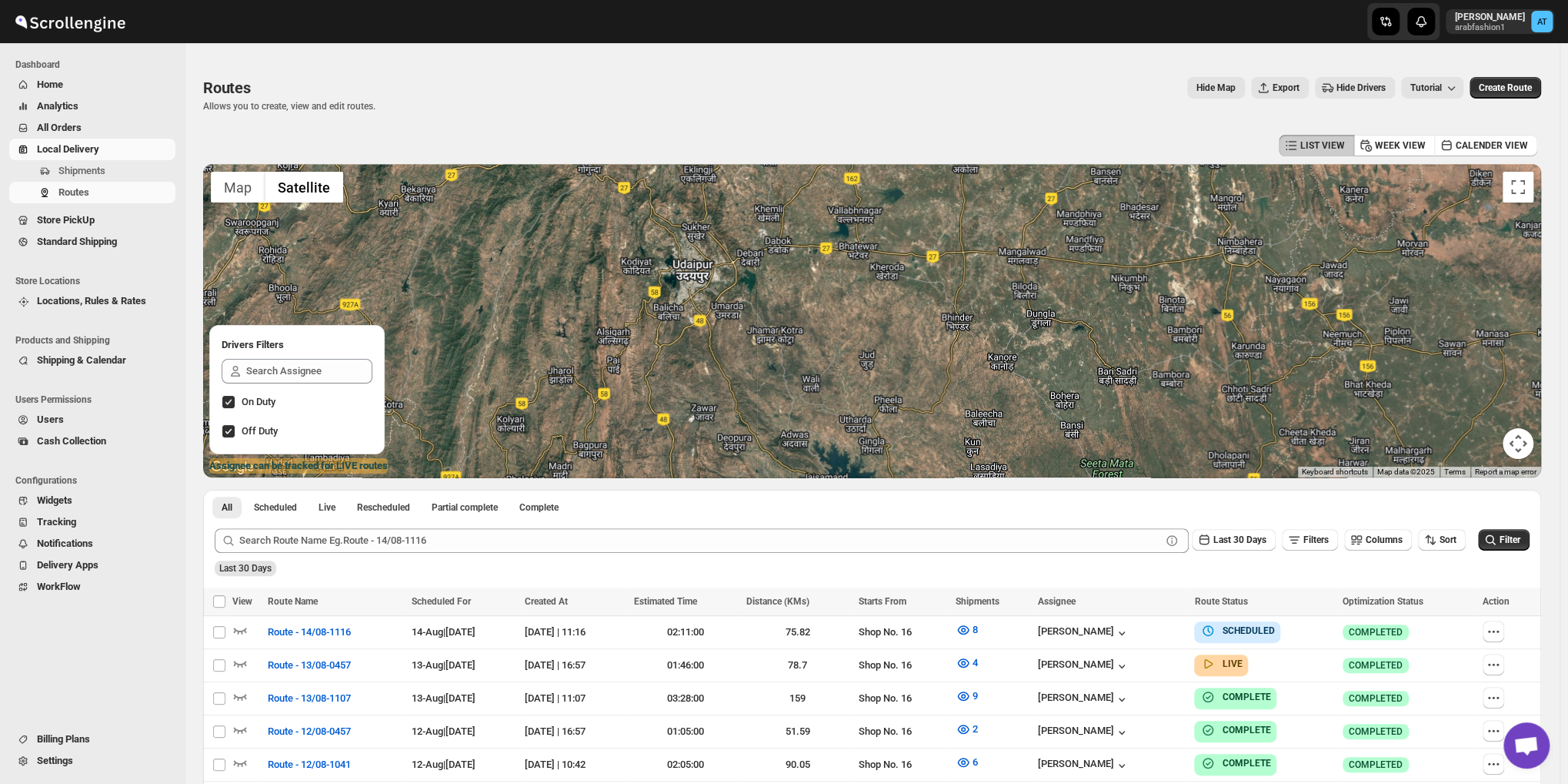
drag, startPoint x: 763, startPoint y: 367, endPoint x: 774, endPoint y: 306, distance: 62.0
click at [774, 306] on div at bounding box center [872, 321] width 1338 height 313
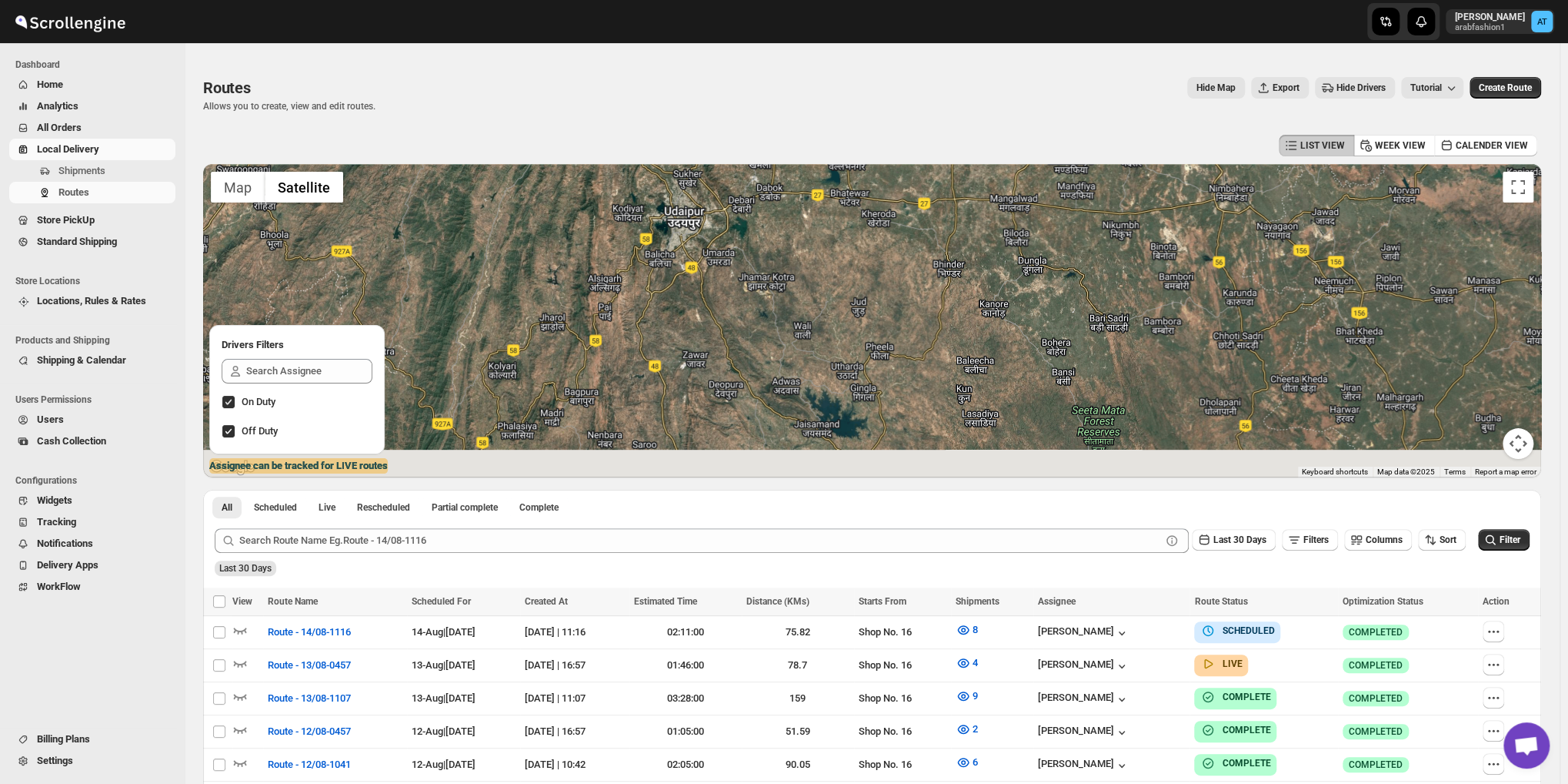
drag, startPoint x: 788, startPoint y: 361, endPoint x: 777, endPoint y: 317, distance: 45.4
click at [777, 317] on div at bounding box center [872, 321] width 1338 height 313
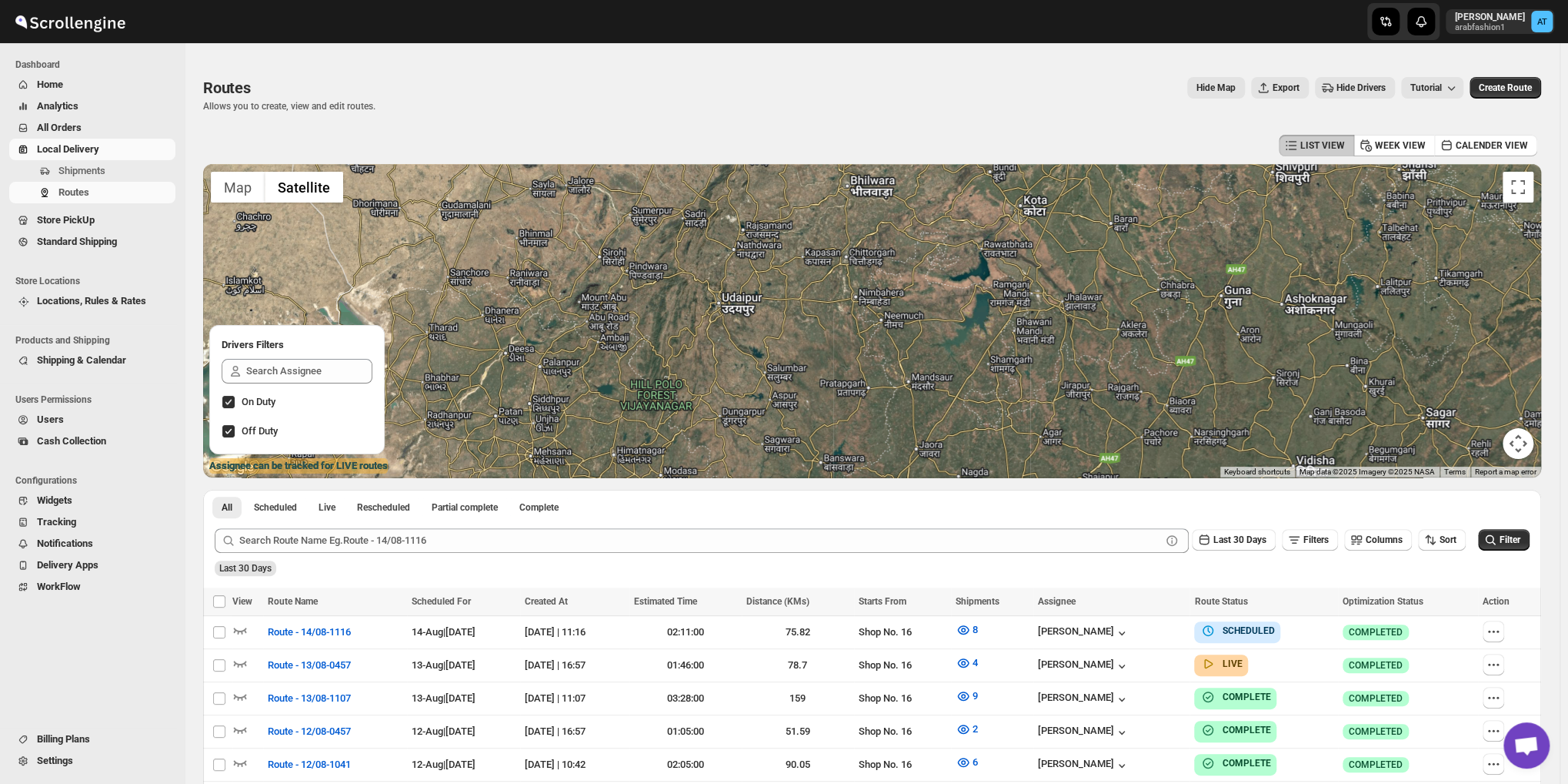
drag, startPoint x: 776, startPoint y: 356, endPoint x: 706, endPoint y: 348, distance: 70.5
click at [714, 349] on div at bounding box center [872, 321] width 1338 height 313
